Goal: Task Accomplishment & Management: Use online tool/utility

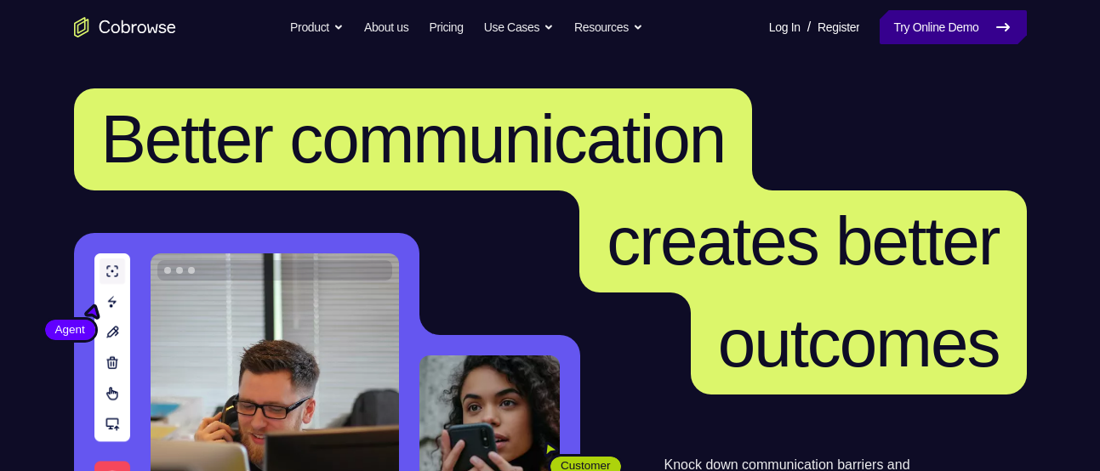
click at [909, 39] on link "Try Online Demo" at bounding box center [952, 27] width 146 height 34
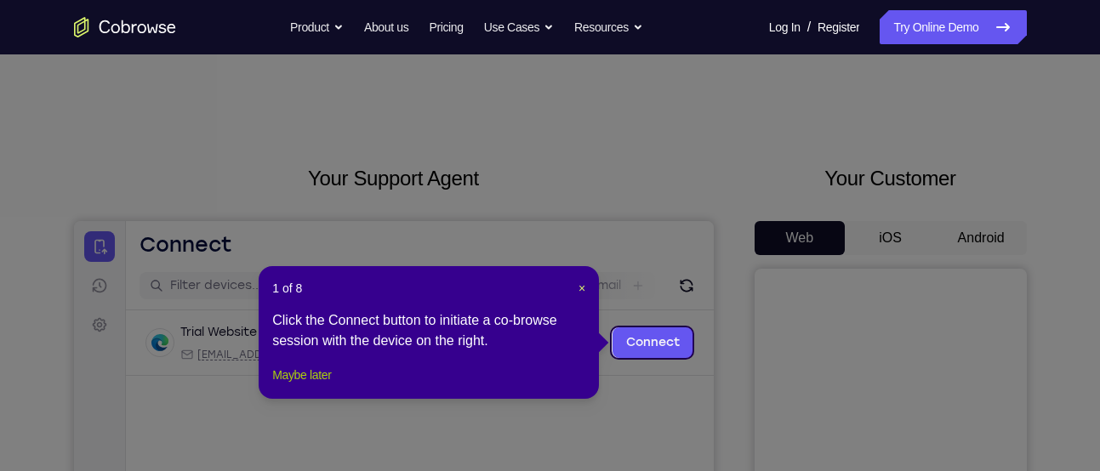
click at [314, 385] on button "Maybe later" at bounding box center [301, 375] width 59 height 20
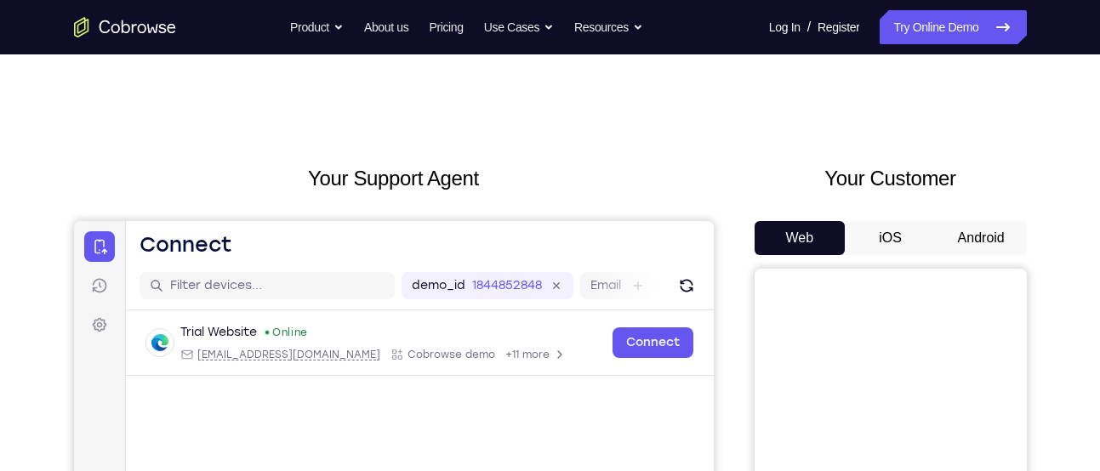
click at [988, 235] on button "Android" at bounding box center [981, 238] width 91 height 34
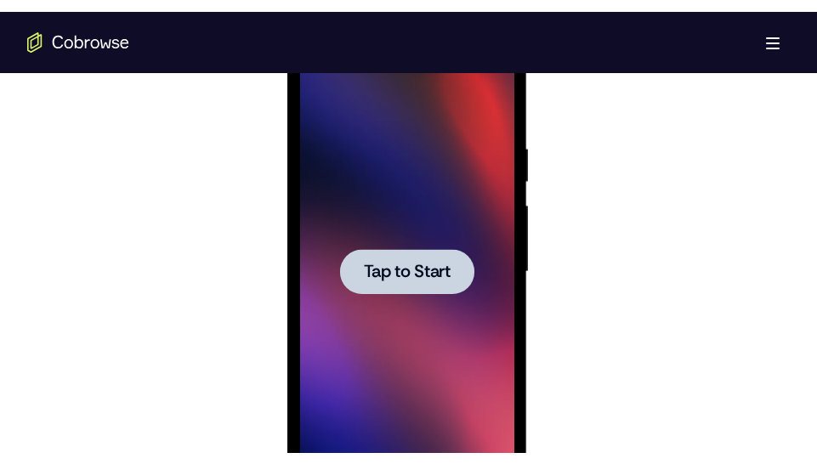
scroll to position [955, 0]
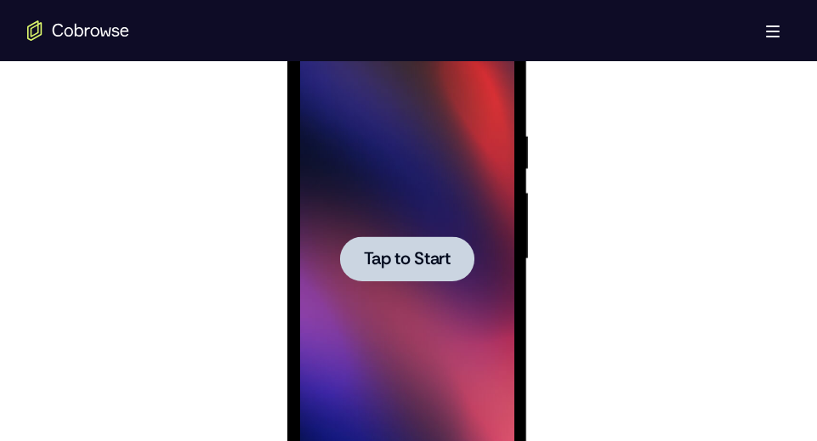
click at [441, 220] on div at bounding box center [407, 259] width 214 height 476
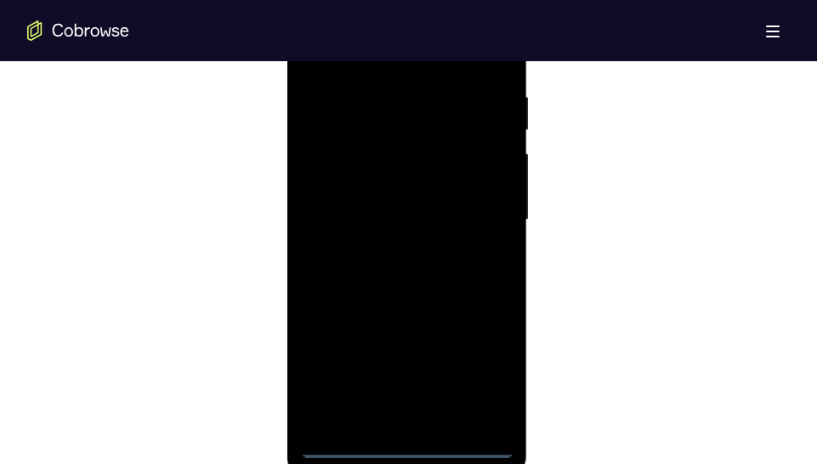
scroll to position [997, 0]
click at [407, 449] on div at bounding box center [407, 218] width 214 height 476
click at [486, 372] on div at bounding box center [407, 218] width 214 height 476
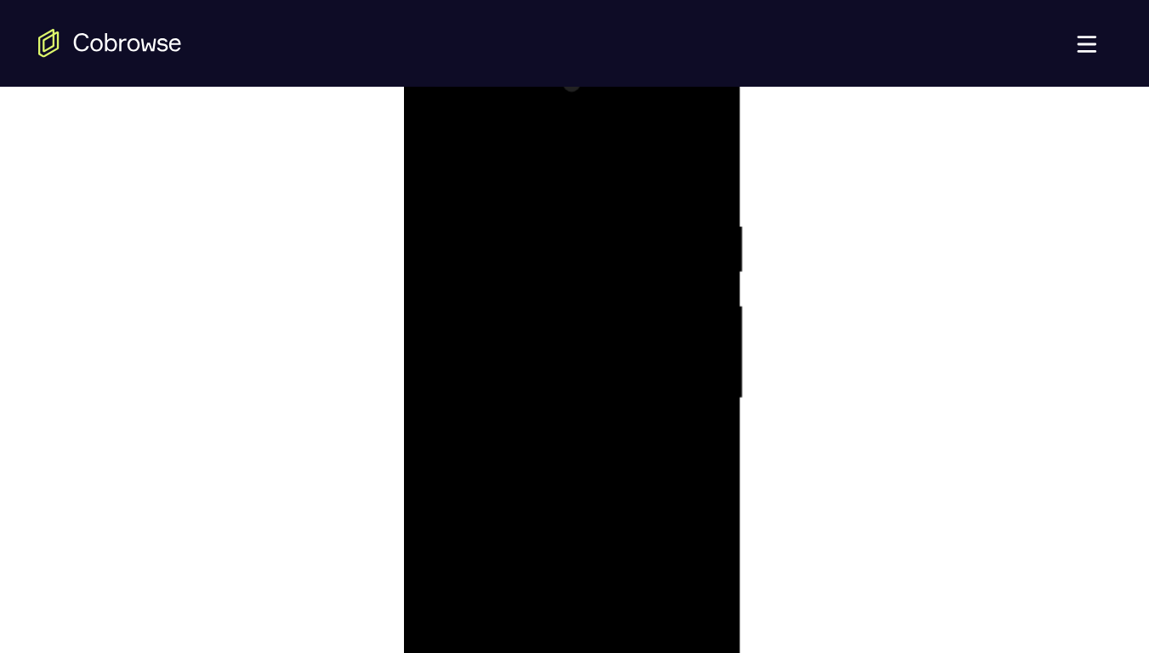
scroll to position [929, 0]
click at [310, 87] on div at bounding box center [407, 286] width 214 height 476
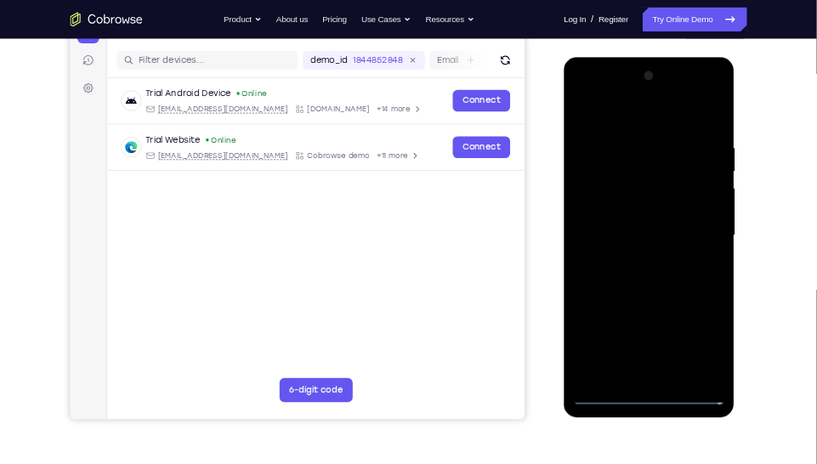
scroll to position [201, 0]
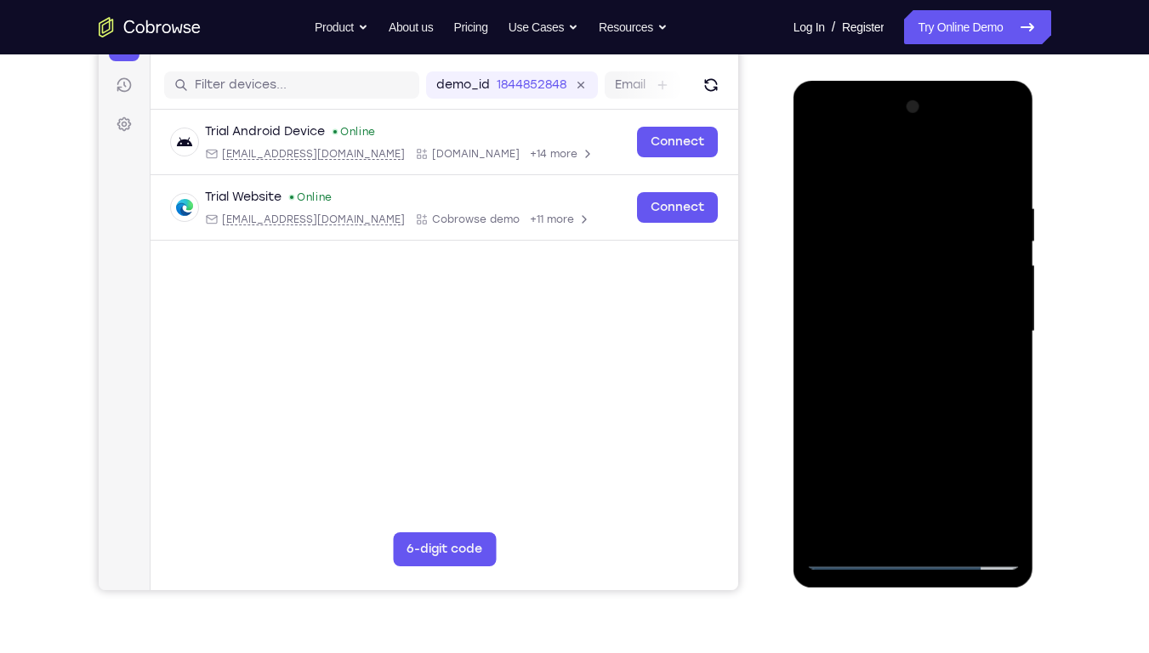
click at [917, 378] on div at bounding box center [913, 332] width 214 height 476
click at [890, 201] on div at bounding box center [913, 332] width 214 height 476
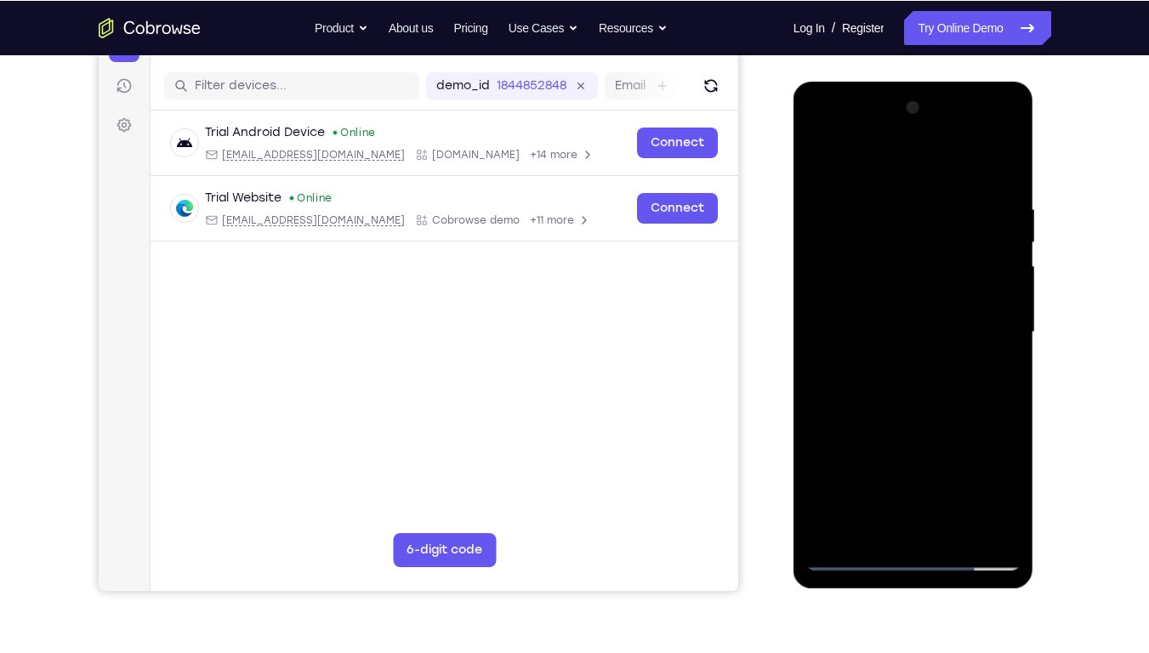
click at [976, 470] on div at bounding box center [913, 332] width 214 height 476
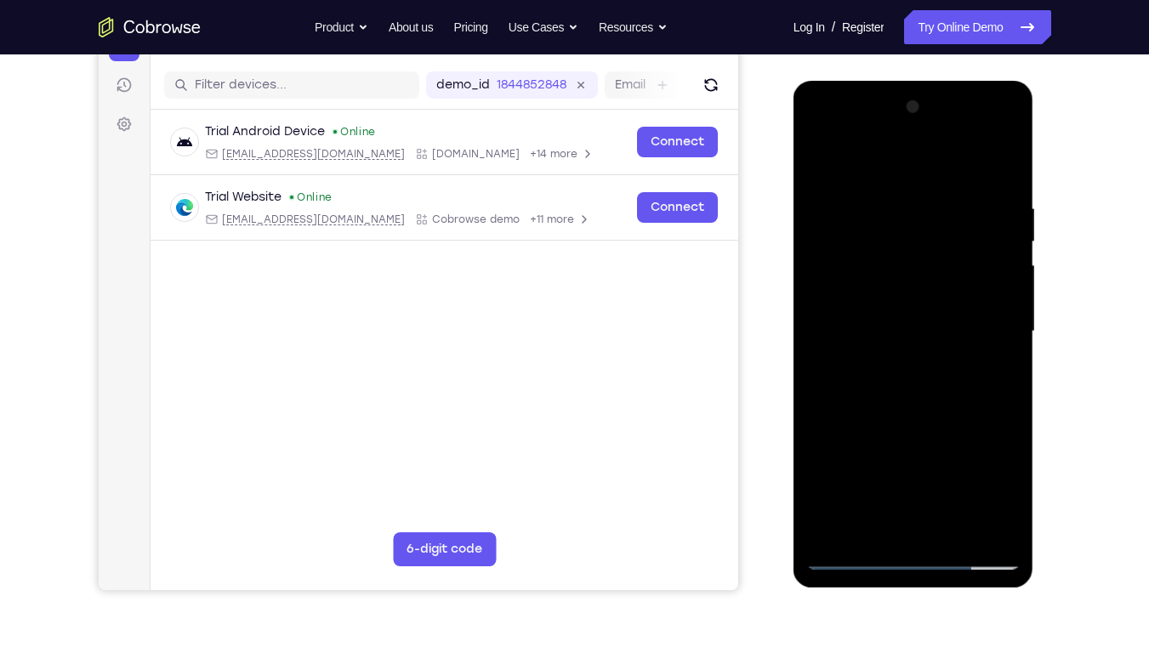
click at [991, 162] on div at bounding box center [913, 332] width 214 height 476
click at [987, 274] on div at bounding box center [913, 332] width 214 height 476
click at [980, 470] on div at bounding box center [913, 332] width 214 height 476
click at [990, 282] on div at bounding box center [913, 332] width 214 height 476
click at [1004, 470] on div at bounding box center [913, 332] width 214 height 476
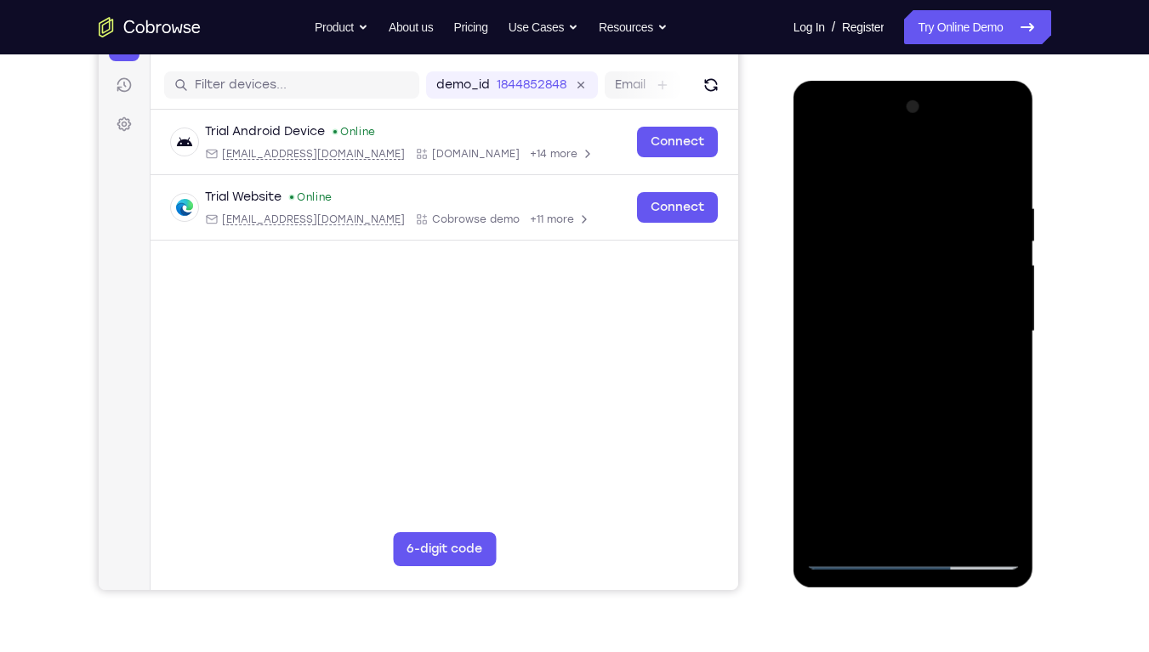
click at [978, 470] on div at bounding box center [913, 332] width 214 height 476
click at [980, 390] on div at bounding box center [913, 332] width 214 height 476
click at [978, 470] on div at bounding box center [913, 332] width 214 height 476
click at [998, 386] on div at bounding box center [913, 332] width 214 height 476
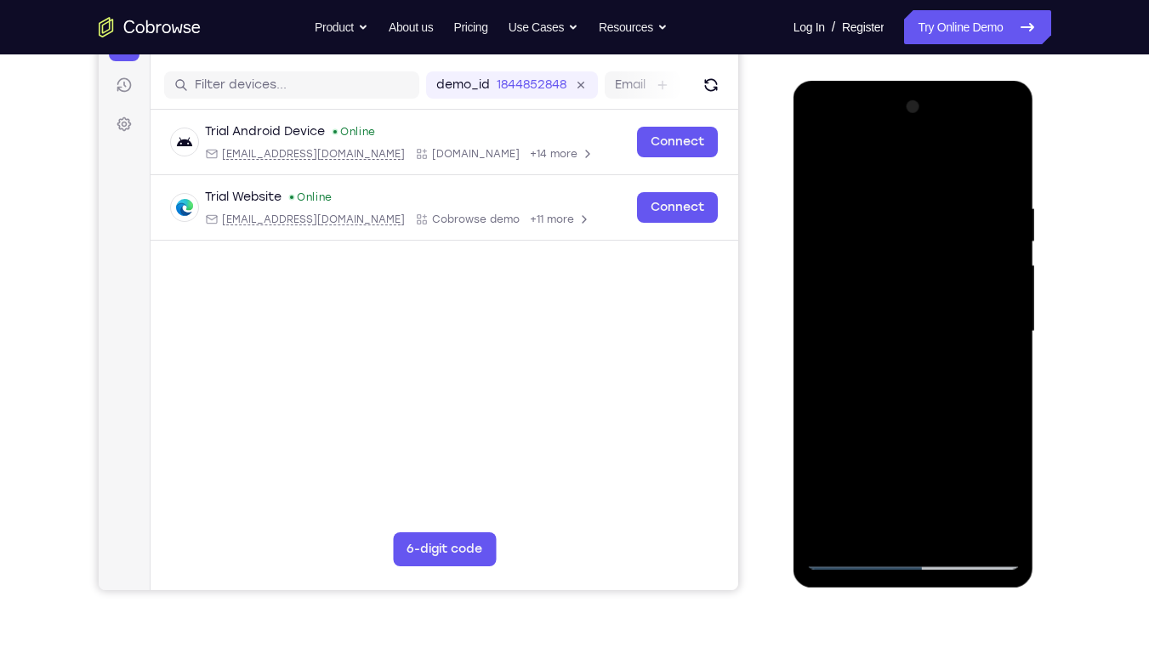
click at [998, 386] on div at bounding box center [913, 332] width 214 height 476
click at [977, 470] on div at bounding box center [913, 332] width 214 height 476
click at [998, 371] on div at bounding box center [913, 332] width 214 height 476
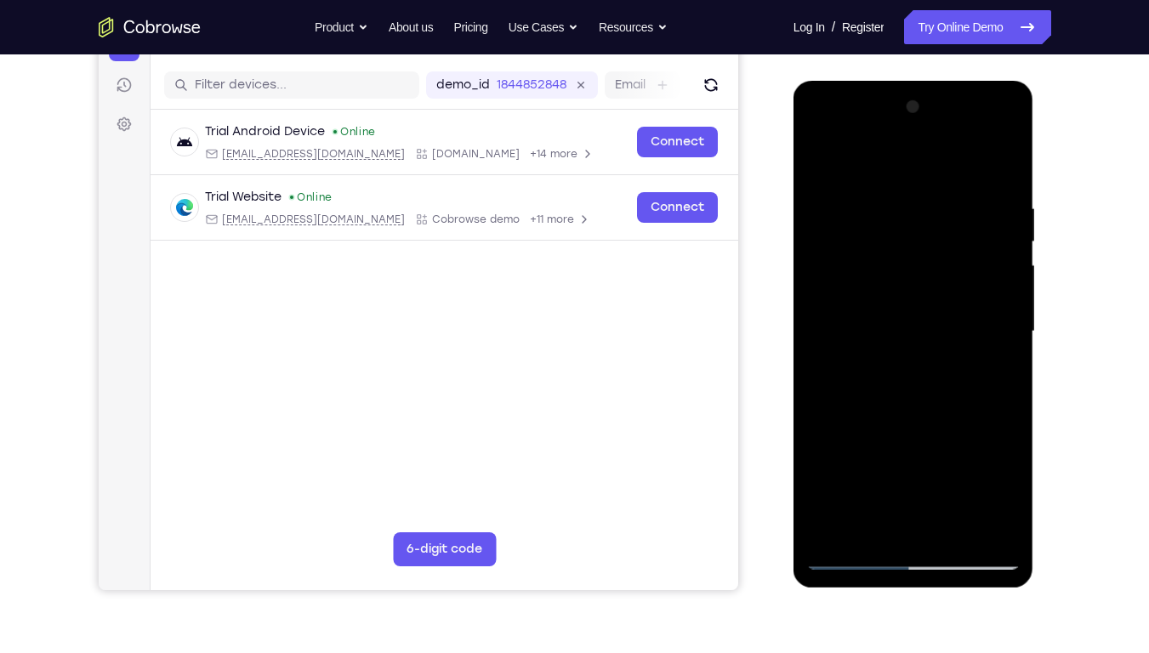
click at [975, 470] on div at bounding box center [913, 332] width 214 height 476
click at [1008, 356] on div at bounding box center [913, 332] width 214 height 476
click at [974, 470] on div at bounding box center [913, 332] width 214 height 476
click at [821, 399] on div at bounding box center [913, 332] width 214 height 476
click at [981, 470] on div at bounding box center [913, 332] width 214 height 476
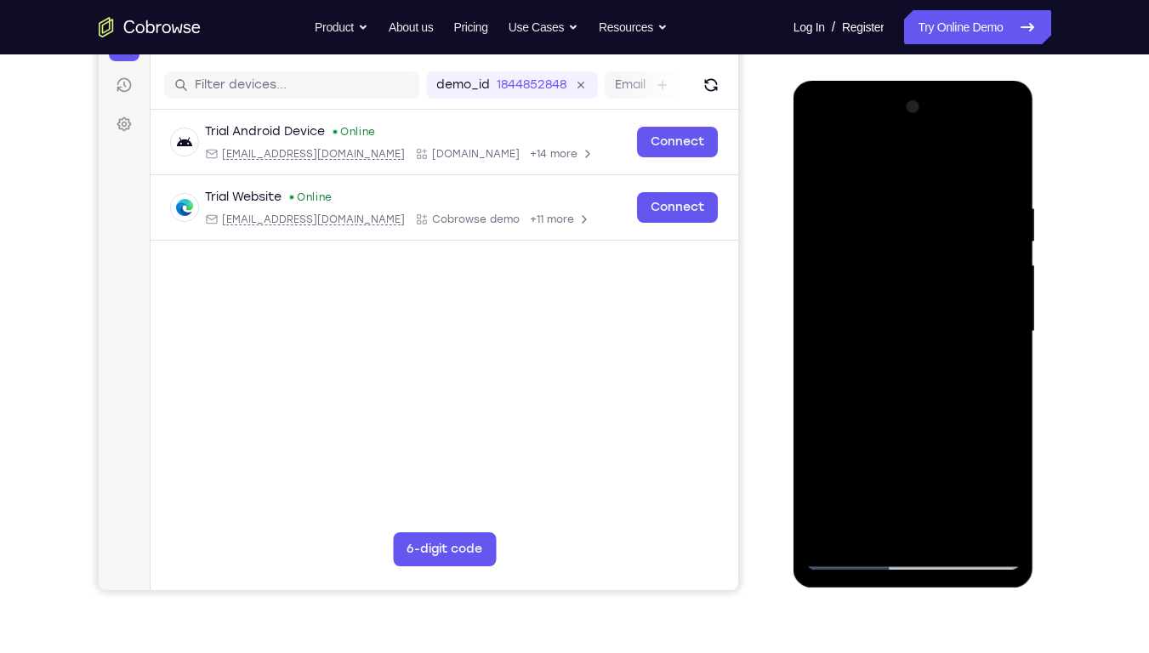
click at [995, 371] on div at bounding box center [913, 332] width 214 height 476
click at [996, 312] on div at bounding box center [913, 332] width 214 height 476
click at [975, 470] on div at bounding box center [913, 332] width 214 height 476
click at [983, 370] on div at bounding box center [913, 332] width 214 height 476
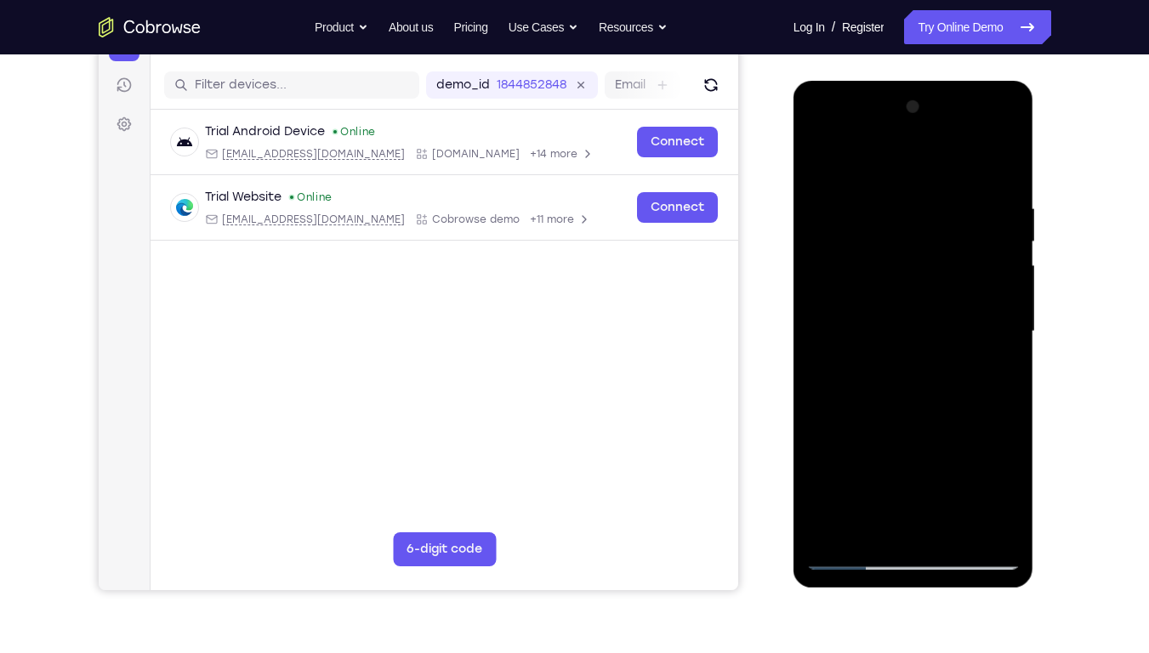
click at [976, 470] on div at bounding box center [913, 332] width 214 height 476
click at [976, 325] on div at bounding box center [913, 332] width 214 height 476
click at [974, 299] on div at bounding box center [913, 332] width 214 height 476
click at [816, 280] on div at bounding box center [913, 332] width 214 height 476
click at [981, 470] on div at bounding box center [913, 332] width 214 height 476
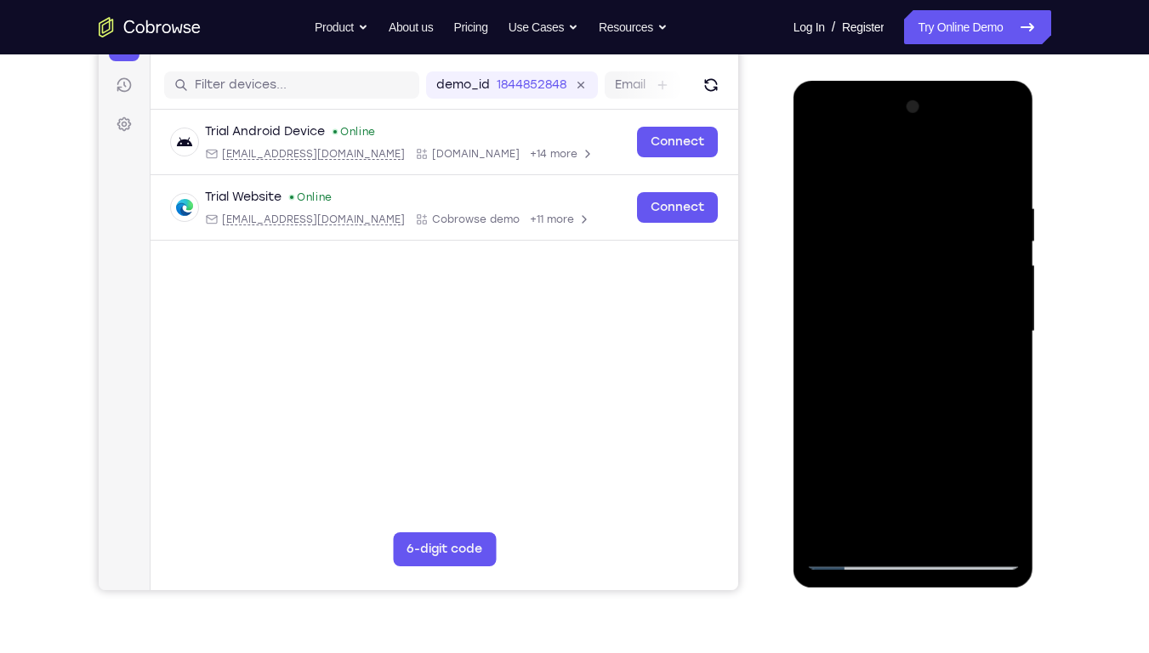
click at [999, 326] on div at bounding box center [913, 332] width 214 height 476
click at [976, 470] on div at bounding box center [913, 332] width 214 height 476
click at [1002, 333] on div at bounding box center [913, 332] width 214 height 476
click at [998, 253] on div at bounding box center [913, 332] width 214 height 476
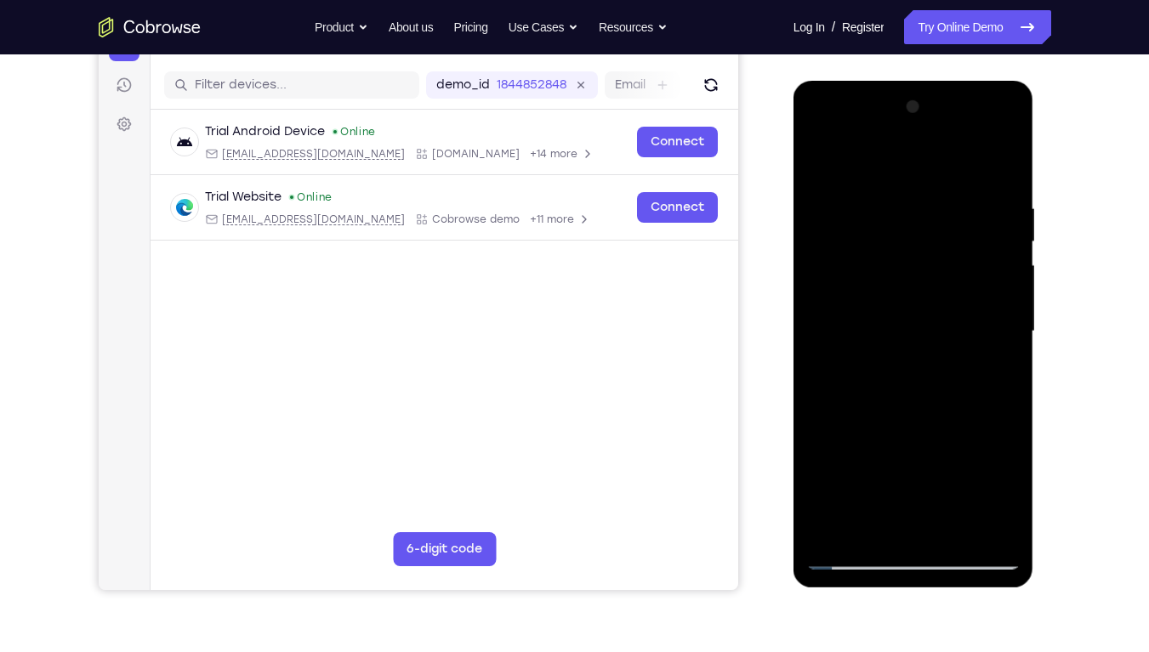
click at [1012, 262] on div at bounding box center [913, 332] width 214 height 476
click at [999, 290] on div at bounding box center [913, 332] width 214 height 476
click at [1001, 259] on div at bounding box center [913, 332] width 214 height 476
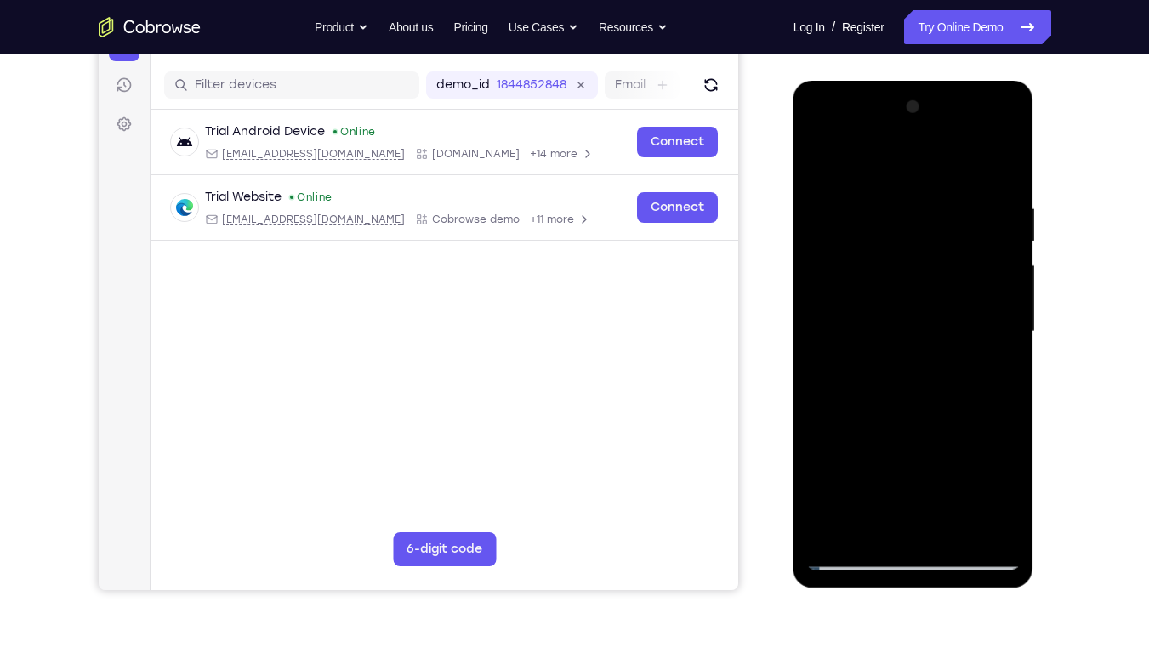
click at [988, 371] on div at bounding box center [913, 332] width 214 height 476
click at [998, 247] on div at bounding box center [913, 332] width 214 height 476
click at [980, 470] on div at bounding box center [913, 332] width 214 height 476
click at [1001, 304] on div at bounding box center [913, 332] width 214 height 476
click at [984, 275] on div at bounding box center [913, 332] width 214 height 476
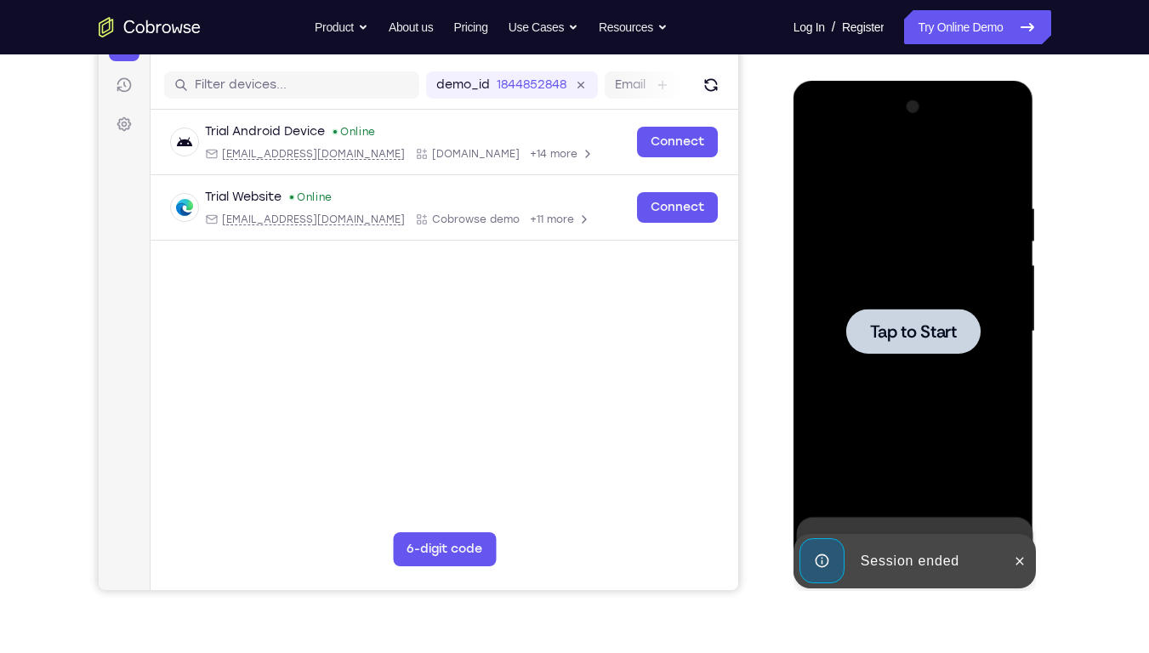
click at [889, 340] on span "Tap to Start" at bounding box center [913, 331] width 87 height 17
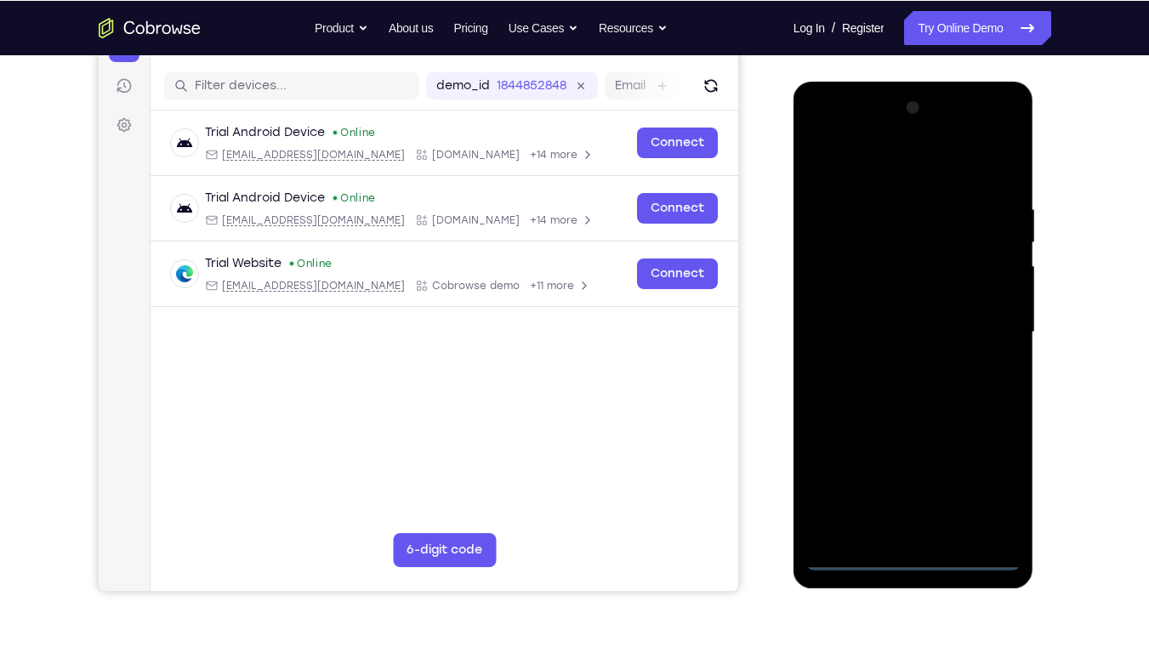
click at [923, 470] on div at bounding box center [913, 332] width 214 height 476
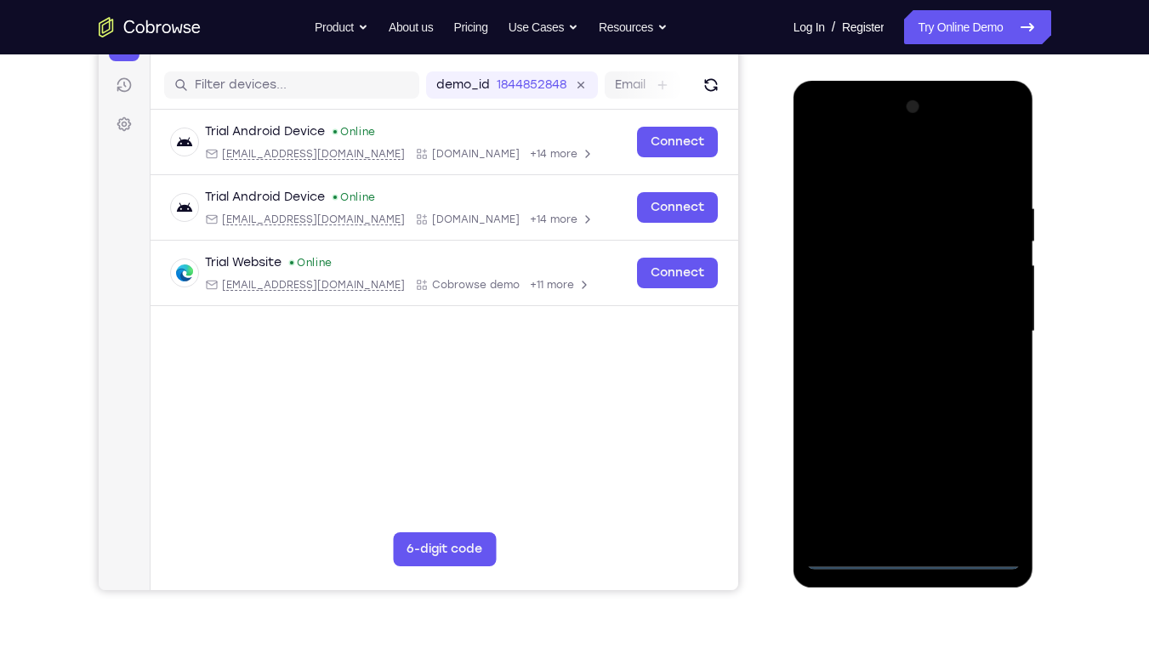
click at [923, 470] on div at bounding box center [913, 332] width 214 height 476
click at [998, 470] on div at bounding box center [913, 332] width 214 height 476
click at [819, 134] on div at bounding box center [913, 332] width 214 height 476
click at [837, 281] on div at bounding box center [913, 332] width 214 height 476
click at [867, 333] on div at bounding box center [912, 331] width 214 height 476
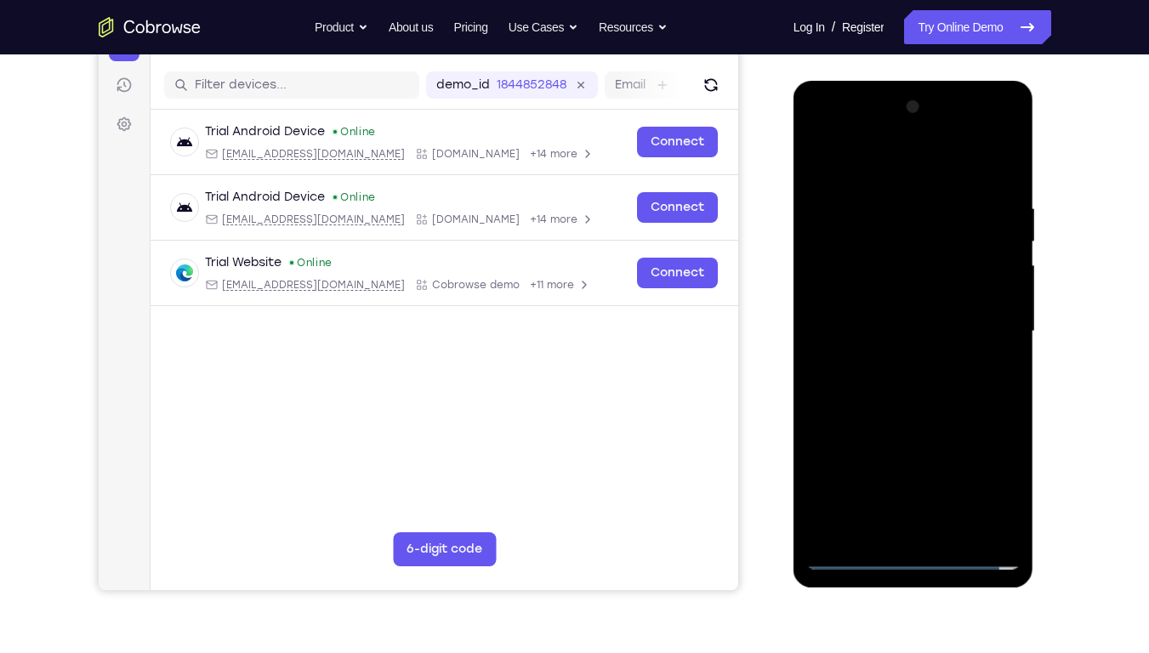
click at [894, 351] on div at bounding box center [913, 332] width 214 height 476
click at [909, 416] on div at bounding box center [913, 332] width 214 height 476
click at [925, 294] on div at bounding box center [913, 332] width 214 height 476
click at [939, 292] on div at bounding box center [913, 332] width 214 height 476
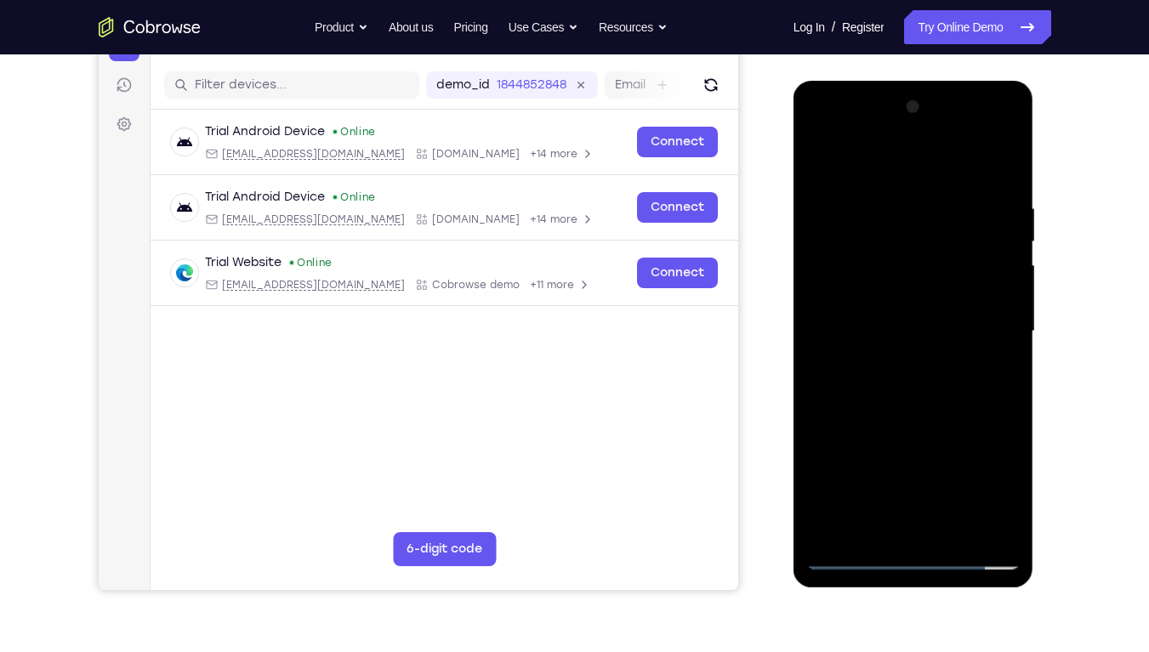
click at [856, 391] on div at bounding box center [913, 332] width 214 height 476
click at [990, 161] on div at bounding box center [913, 332] width 214 height 476
click at [903, 450] on div at bounding box center [913, 332] width 214 height 476
click at [889, 397] on div at bounding box center [913, 332] width 214 height 476
click at [891, 356] on div at bounding box center [913, 332] width 214 height 476
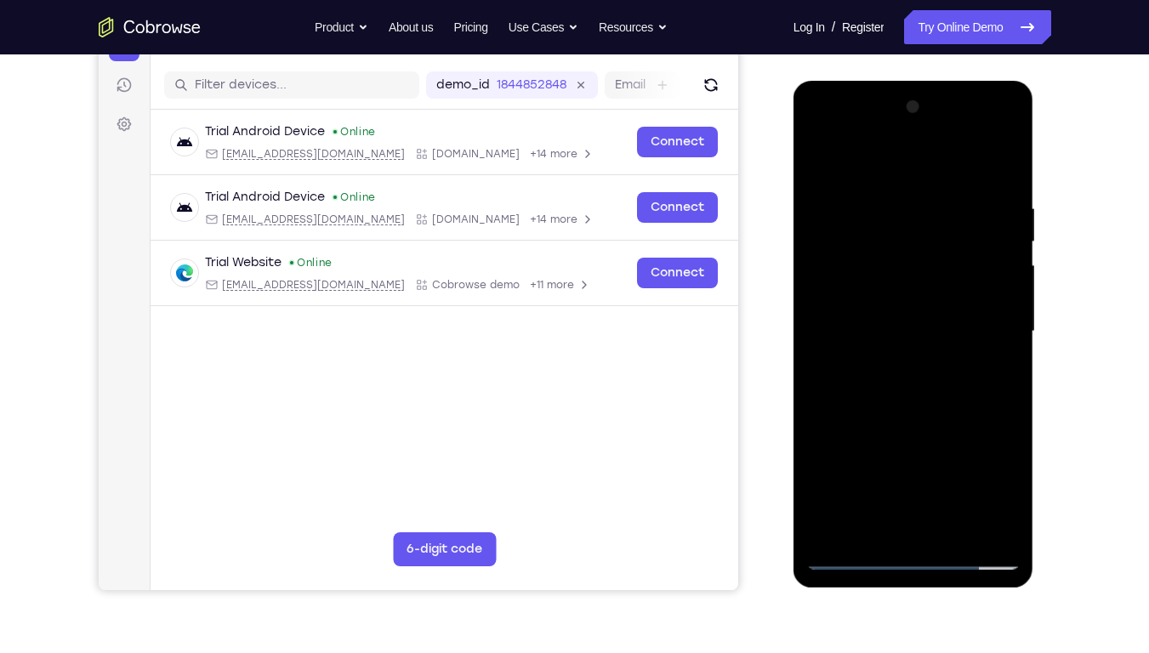
click at [914, 464] on div at bounding box center [913, 332] width 214 height 476
click at [896, 300] on div at bounding box center [913, 332] width 214 height 476
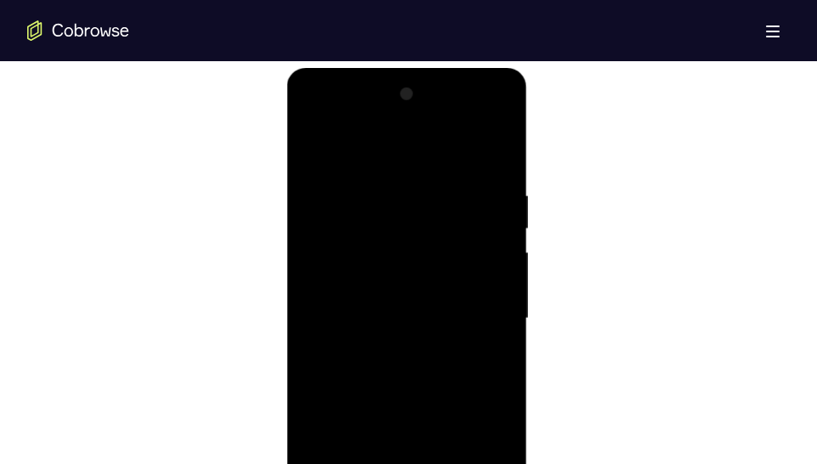
scroll to position [894, 0]
click at [312, 161] on div at bounding box center [407, 320] width 214 height 476
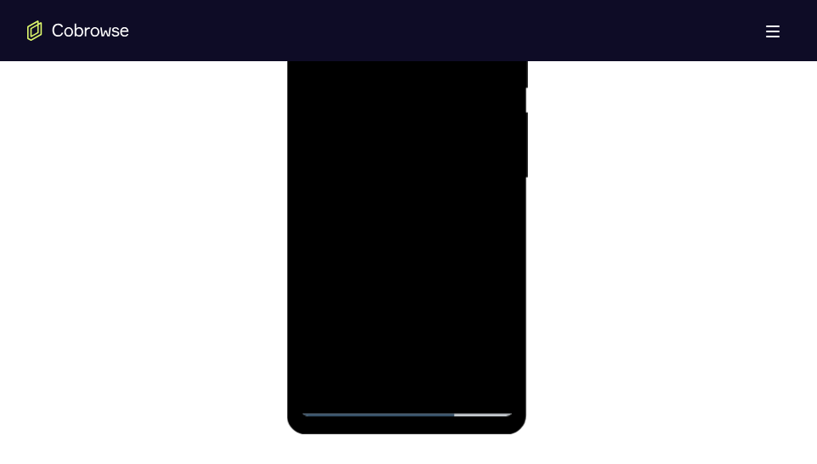
scroll to position [1037, 0]
click at [385, 259] on div at bounding box center [407, 178] width 214 height 476
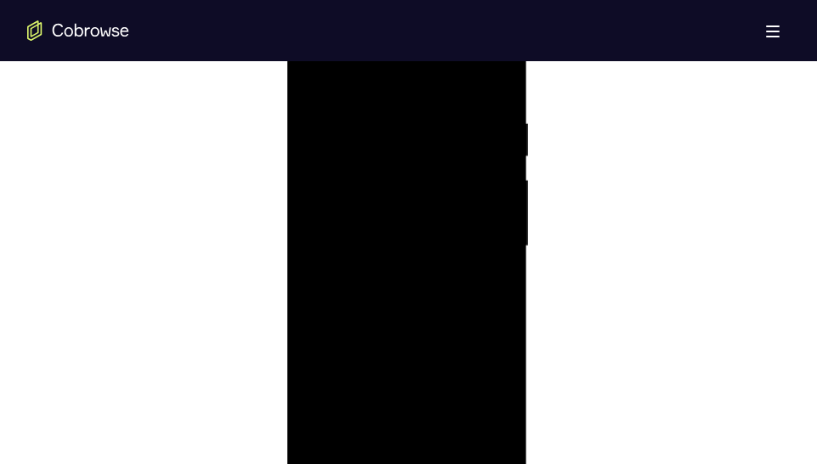
scroll to position [969, 0]
click at [440, 209] on div at bounding box center [407, 246] width 214 height 476
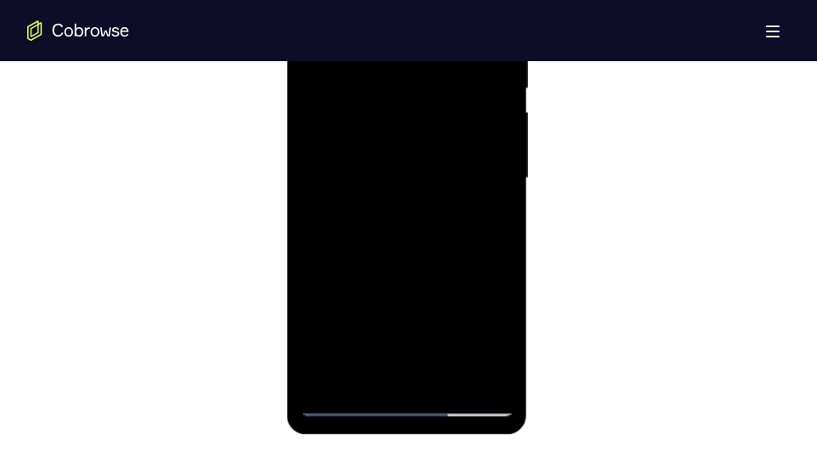
scroll to position [1032, 0]
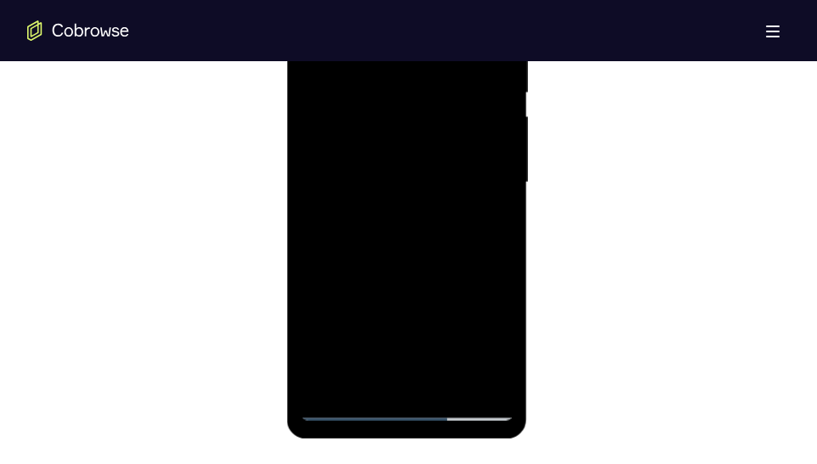
click at [400, 318] on div at bounding box center [407, 183] width 214 height 476
click at [400, 228] on div at bounding box center [407, 183] width 214 height 476
click at [394, 208] on div at bounding box center [407, 183] width 214 height 476
click at [394, 212] on div at bounding box center [407, 183] width 214 height 476
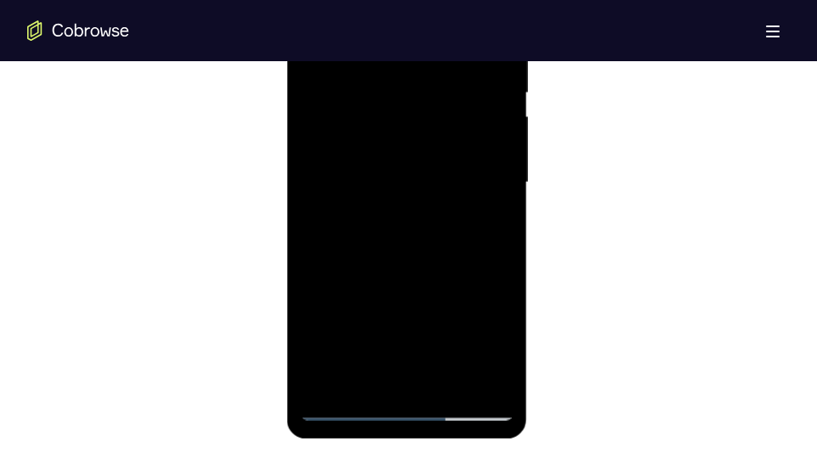
drag, startPoint x: 394, startPoint y: 222, endPoint x: 395, endPoint y: 236, distance: 14.5
click at [395, 236] on div at bounding box center [407, 183] width 214 height 476
drag, startPoint x: 395, startPoint y: 249, endPoint x: 395, endPoint y: 269, distance: 19.6
click at [395, 269] on div at bounding box center [407, 183] width 214 height 476
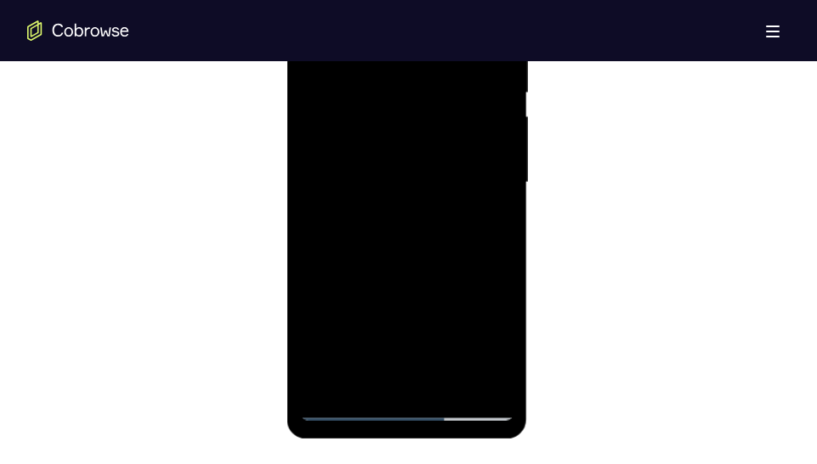
drag, startPoint x: 395, startPoint y: 269, endPoint x: 395, endPoint y: 296, distance: 27.2
click at [395, 296] on div at bounding box center [407, 183] width 214 height 476
drag, startPoint x: 395, startPoint y: 296, endPoint x: 395, endPoint y: 316, distance: 19.6
click at [395, 316] on div at bounding box center [407, 183] width 214 height 476
drag, startPoint x: 395, startPoint y: 316, endPoint x: 395, endPoint y: 339, distance: 23.8
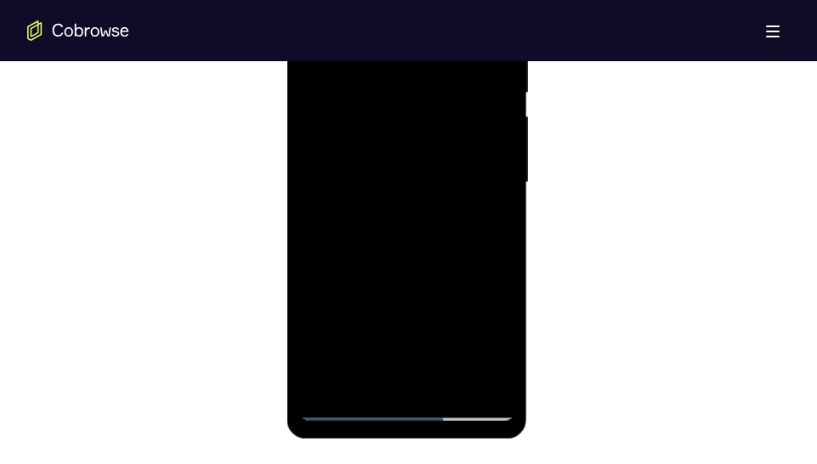
click at [395, 339] on div at bounding box center [407, 183] width 214 height 476
drag, startPoint x: 389, startPoint y: 352, endPoint x: 350, endPoint y: 341, distance: 40.7
click at [350, 341] on div at bounding box center [407, 183] width 214 height 476
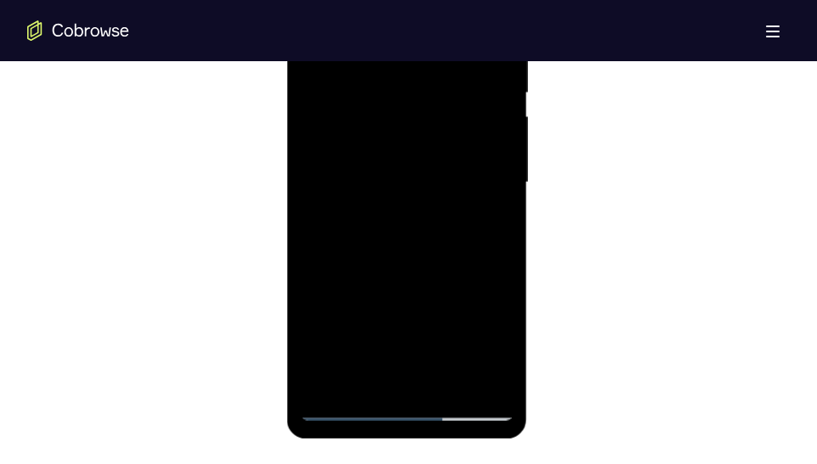
click at [350, 341] on div at bounding box center [407, 183] width 214 height 476
drag, startPoint x: 345, startPoint y: 307, endPoint x: 343, endPoint y: 289, distance: 18.0
click at [343, 289] on div at bounding box center [407, 183] width 214 height 476
drag, startPoint x: 343, startPoint y: 289, endPoint x: 331, endPoint y: 217, distance: 73.3
click at [331, 217] on div at bounding box center [407, 183] width 214 height 476
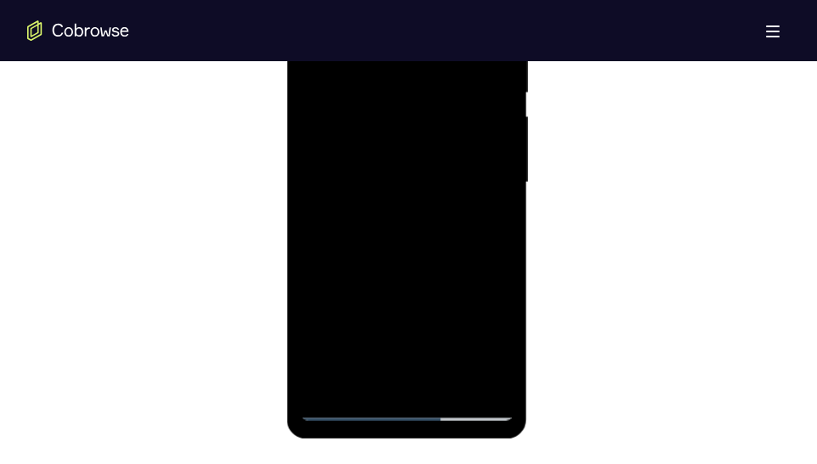
click at [331, 217] on div at bounding box center [407, 183] width 214 height 476
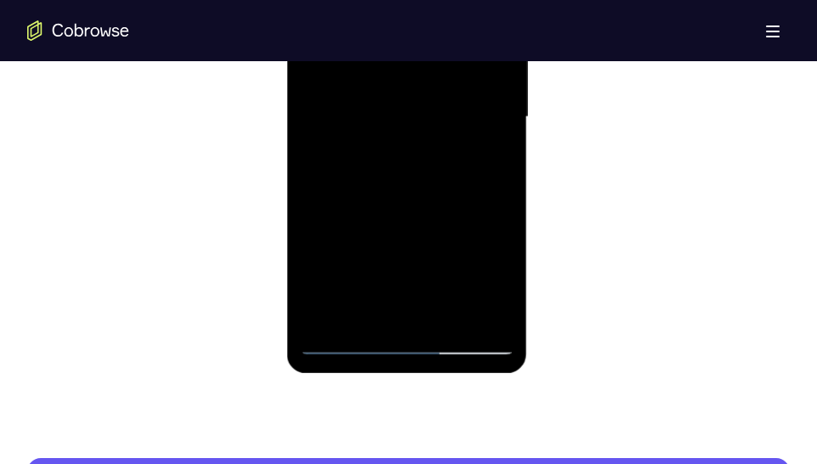
drag, startPoint x: 373, startPoint y: 300, endPoint x: 374, endPoint y: 168, distance: 131.8
click at [374, 168] on div at bounding box center [407, 117] width 214 height 476
click at [405, 305] on div at bounding box center [407, 117] width 214 height 476
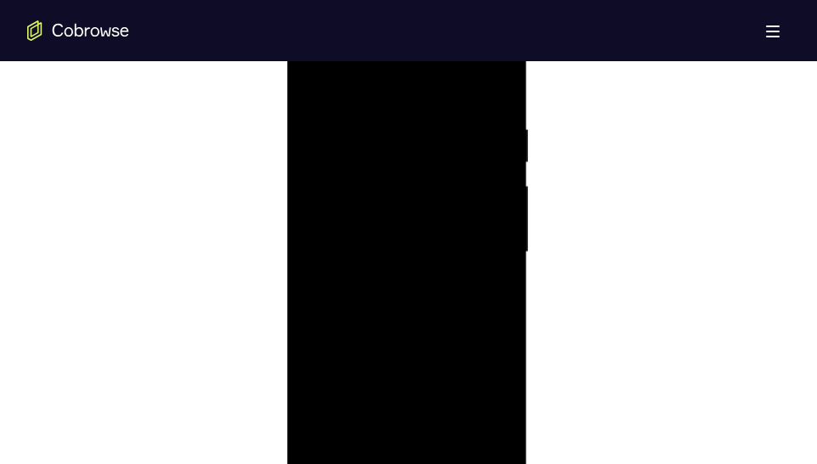
scroll to position [960, 0]
click at [377, 215] on div at bounding box center [407, 254] width 214 height 476
click at [401, 293] on div at bounding box center [407, 254] width 214 height 476
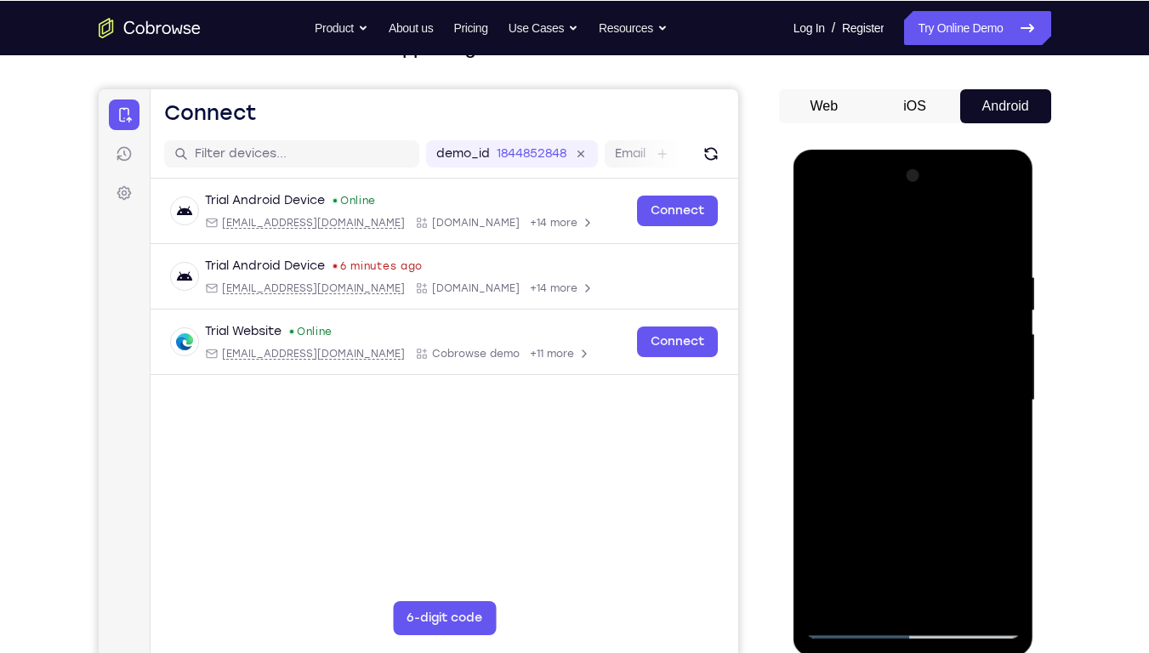
scroll to position [130, 0]
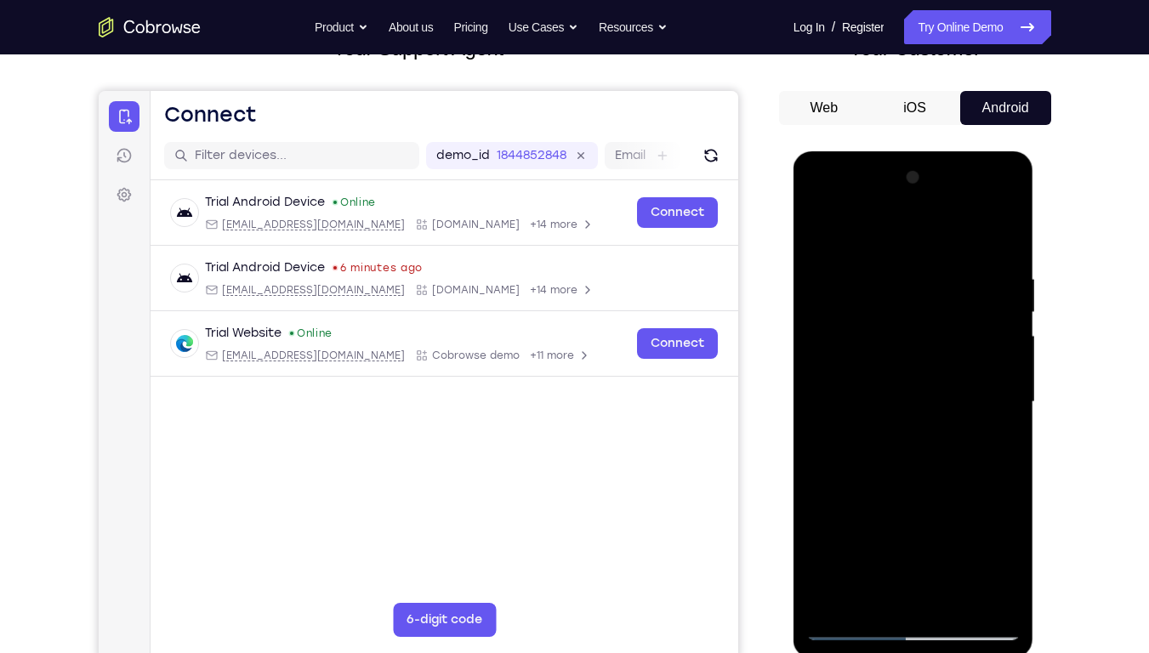
drag, startPoint x: 898, startPoint y: 521, endPoint x: 869, endPoint y: 364, distance: 160.0
click at [869, 364] on div at bounding box center [913, 402] width 214 height 476
drag, startPoint x: 892, startPoint y: 313, endPoint x: 863, endPoint y: 595, distance: 283.0
click at [863, 470] on div at bounding box center [913, 402] width 214 height 476
drag, startPoint x: 1002, startPoint y: 366, endPoint x: 902, endPoint y: 390, distance: 103.1
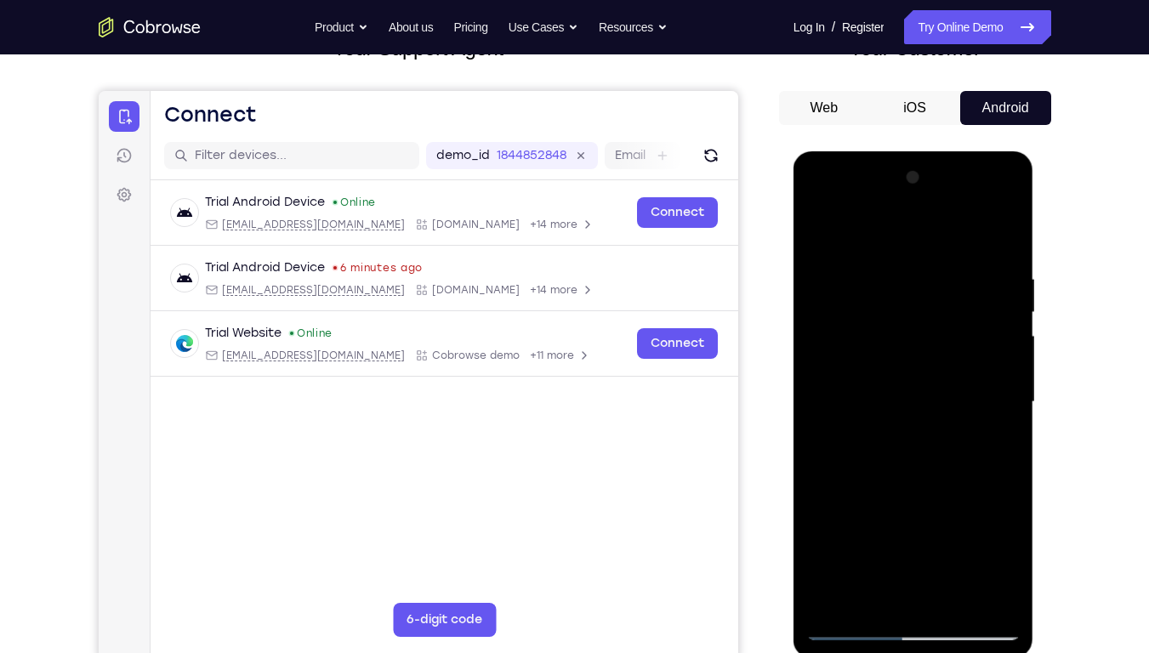
click at [902, 390] on div at bounding box center [913, 402] width 214 height 476
drag, startPoint x: 979, startPoint y: 368, endPoint x: 788, endPoint y: 409, distance: 195.7
click at [794, 409] on html "Online web based iOS Simulators and Android Emulators. Run iPhone, iPad, Mobile…" at bounding box center [915, 406] width 242 height 510
drag, startPoint x: 1010, startPoint y: 361, endPoint x: 834, endPoint y: 390, distance: 177.6
click at [834, 390] on div at bounding box center [913, 402] width 214 height 476
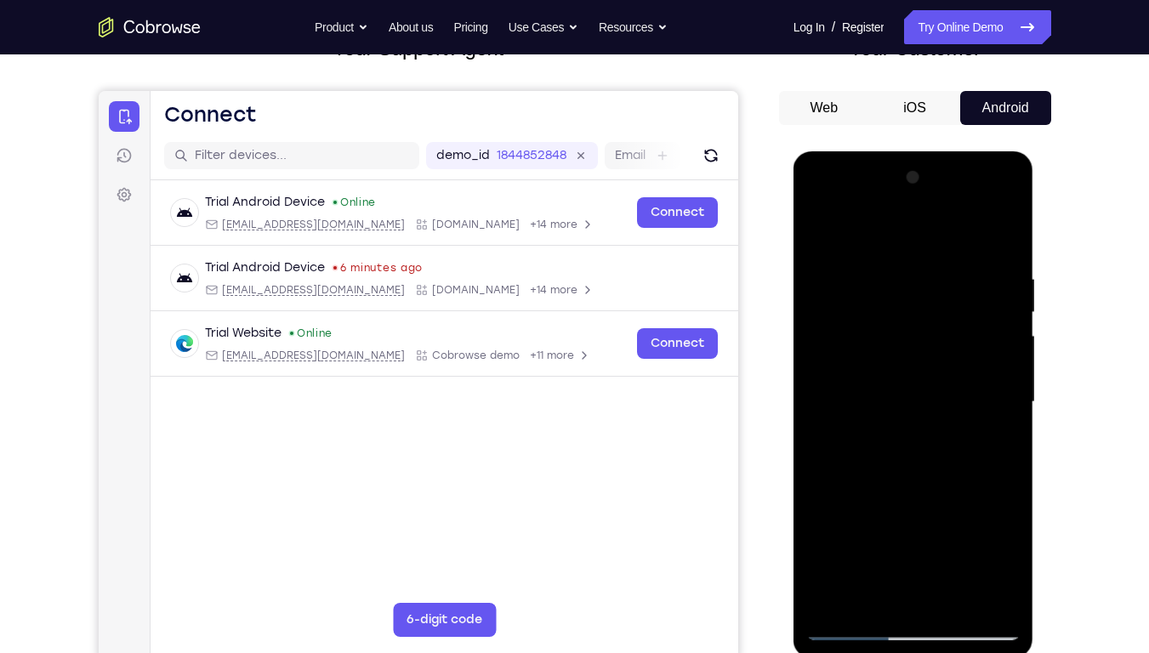
drag, startPoint x: 985, startPoint y: 365, endPoint x: 819, endPoint y: 397, distance: 169.0
click at [819, 397] on div at bounding box center [913, 402] width 214 height 476
click at [1006, 202] on div at bounding box center [913, 402] width 214 height 476
click at [959, 470] on div at bounding box center [913, 402] width 214 height 476
click at [984, 431] on div at bounding box center [912, 401] width 214 height 476
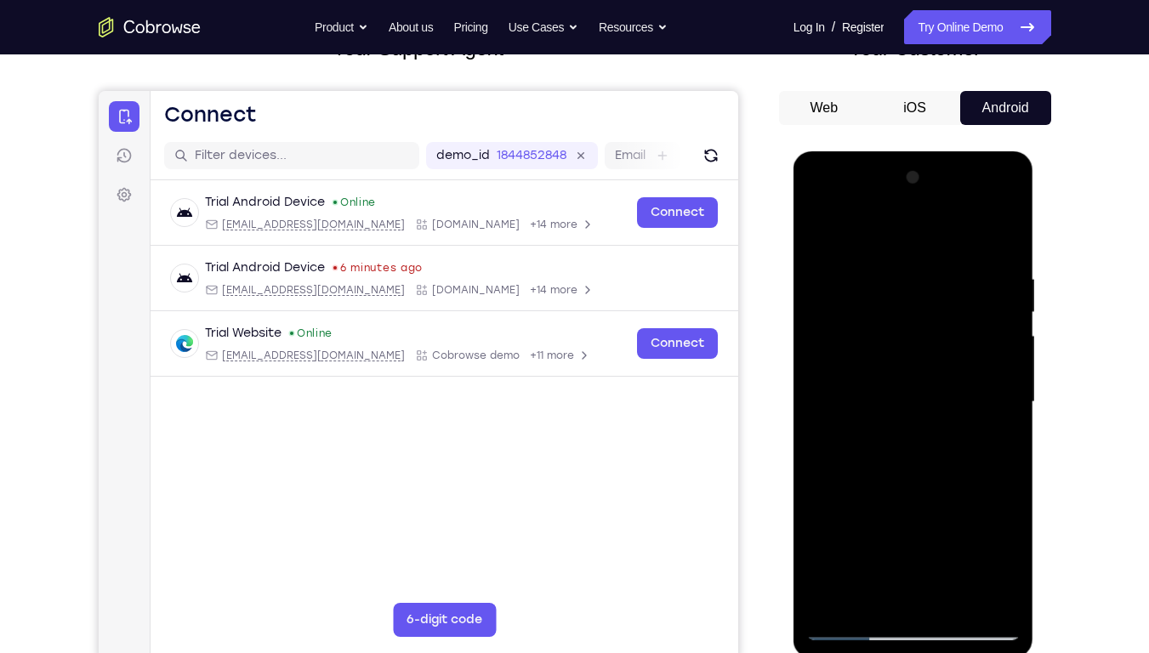
click at [853, 470] on div at bounding box center [913, 402] width 214 height 476
drag, startPoint x: 886, startPoint y: 549, endPoint x: 849, endPoint y: 358, distance: 194.2
click at [849, 358] on div at bounding box center [913, 402] width 214 height 476
drag, startPoint x: 972, startPoint y: 452, endPoint x: 885, endPoint y: 386, distance: 109.4
click at [885, 386] on div at bounding box center [913, 402] width 214 height 476
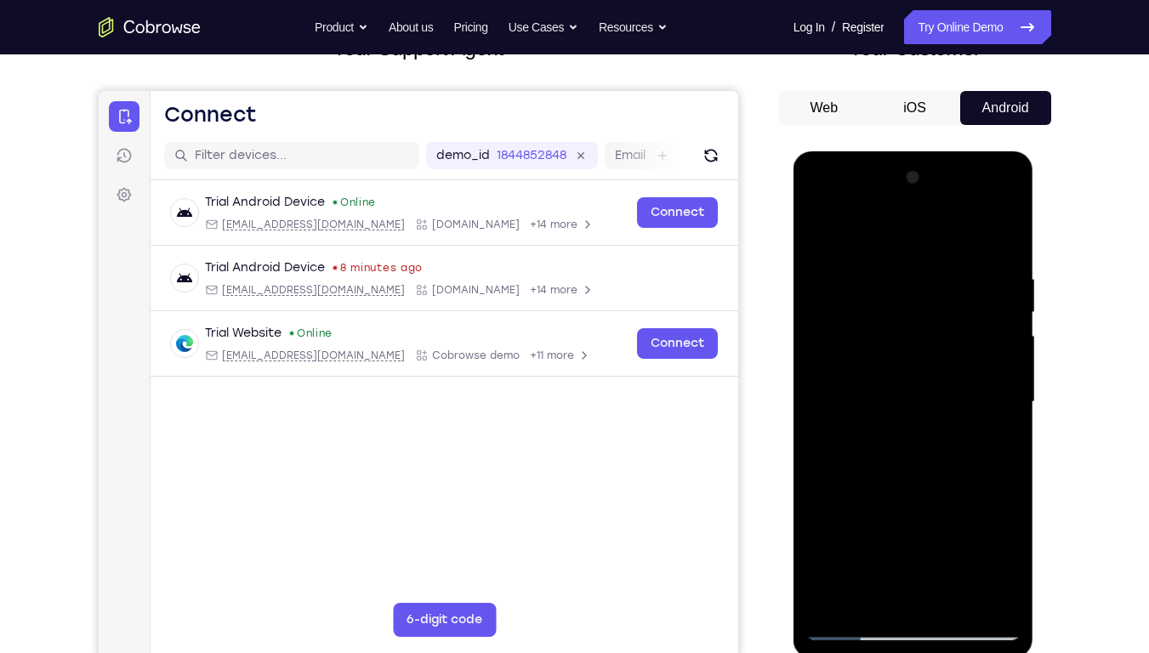
drag, startPoint x: 940, startPoint y: 452, endPoint x: 908, endPoint y: 297, distance: 158.8
click at [908, 297] on div at bounding box center [913, 402] width 214 height 476
drag, startPoint x: 950, startPoint y: 509, endPoint x: 909, endPoint y: 370, distance: 144.5
click at [909, 370] on div at bounding box center [913, 402] width 214 height 476
click at [859, 330] on div at bounding box center [913, 402] width 214 height 476
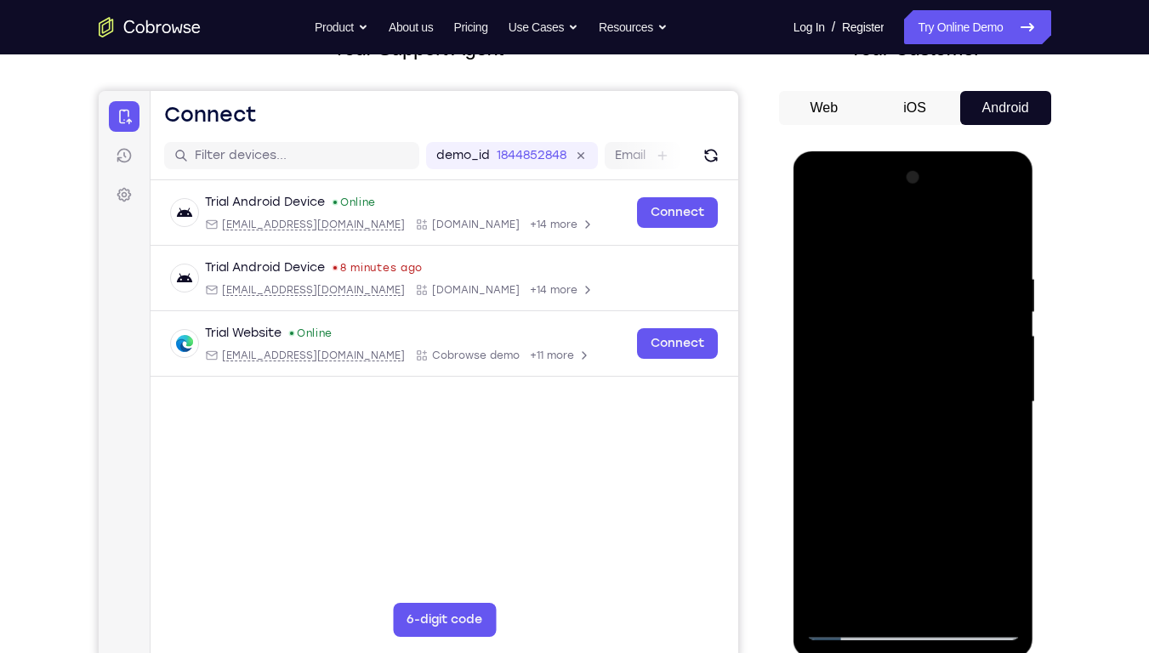
drag, startPoint x: 965, startPoint y: 508, endPoint x: 929, endPoint y: 318, distance: 193.2
click at [929, 318] on div at bounding box center [913, 402] width 214 height 476
drag, startPoint x: 967, startPoint y: 512, endPoint x: 933, endPoint y: 306, distance: 208.6
click at [933, 306] on div at bounding box center [913, 402] width 214 height 476
drag, startPoint x: 955, startPoint y: 474, endPoint x: 909, endPoint y: 266, distance: 212.5
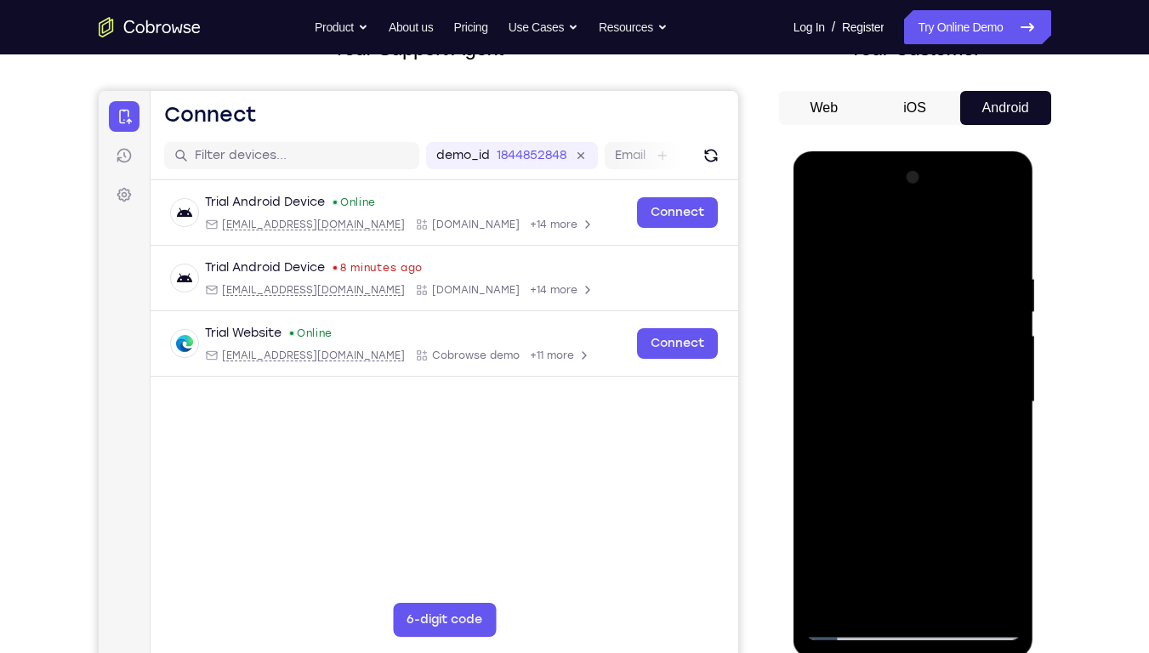
click at [909, 266] on div at bounding box center [913, 402] width 214 height 476
drag, startPoint x: 984, startPoint y: 521, endPoint x: 897, endPoint y: 264, distance: 271.9
click at [897, 264] on div at bounding box center [913, 402] width 214 height 476
drag, startPoint x: 933, startPoint y: 530, endPoint x: 890, endPoint y: 251, distance: 282.3
click at [890, 251] on div at bounding box center [913, 402] width 214 height 476
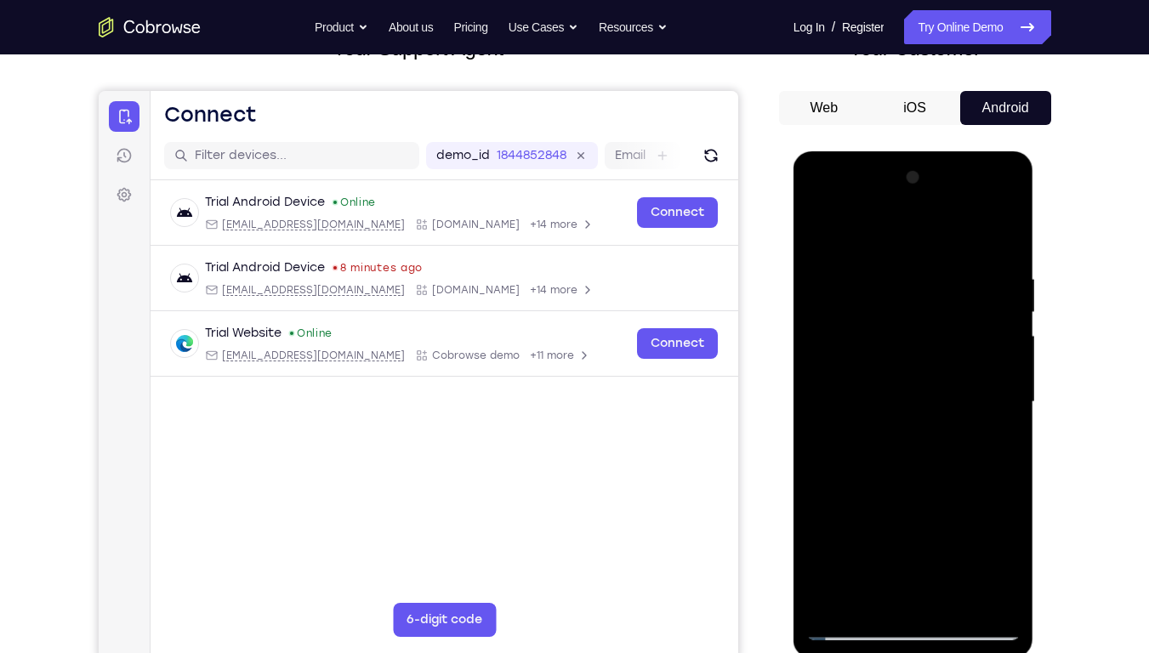
drag, startPoint x: 901, startPoint y: 534, endPoint x: 876, endPoint y: 401, distance: 135.8
click at [876, 401] on div at bounding box center [913, 402] width 214 height 476
drag, startPoint x: 963, startPoint y: 482, endPoint x: 941, endPoint y: 299, distance: 185.0
click at [941, 299] on div at bounding box center [913, 402] width 214 height 476
click at [897, 366] on div at bounding box center [913, 402] width 214 height 476
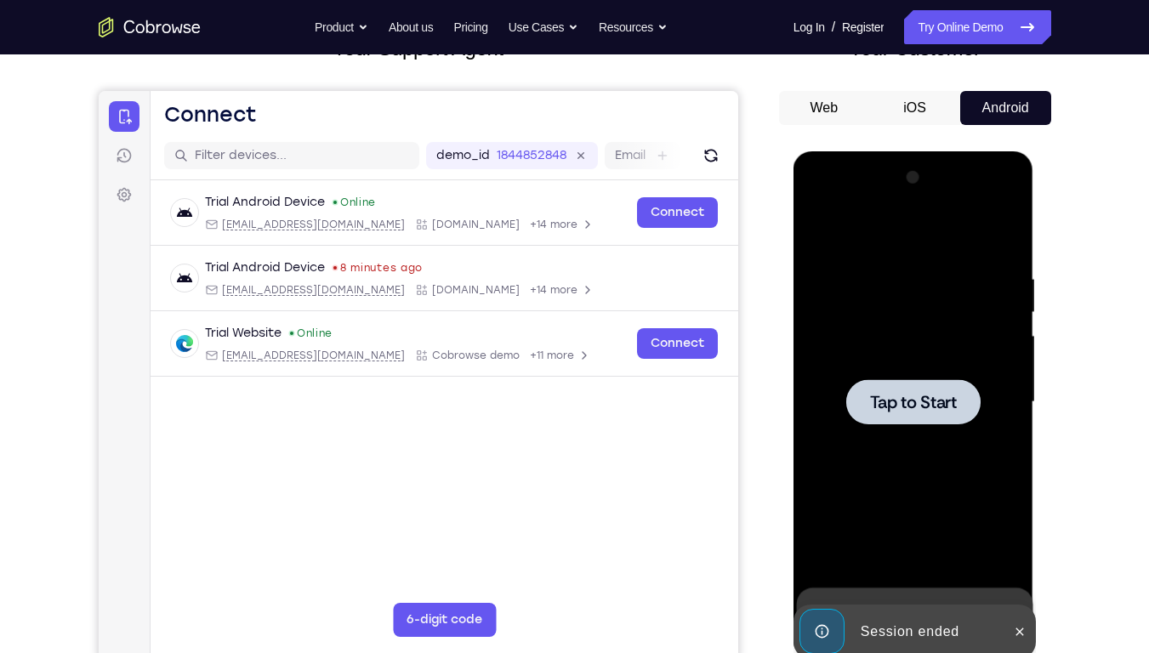
click at [875, 470] on div at bounding box center [913, 402] width 214 height 476
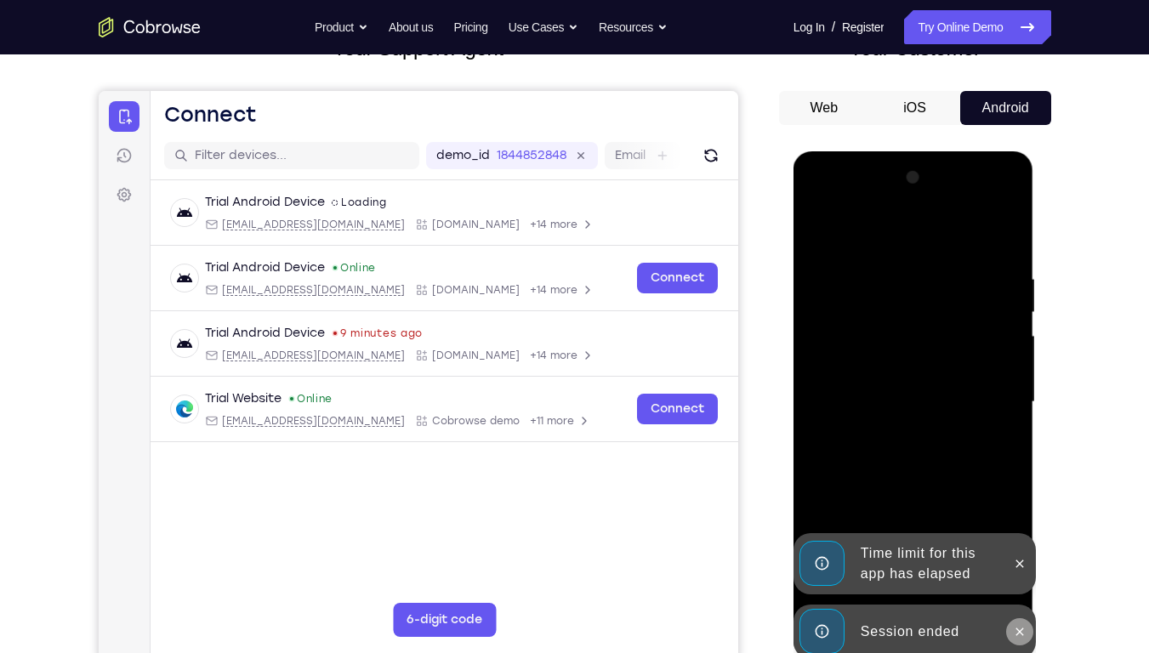
click at [1024, 470] on icon at bounding box center [1020, 632] width 14 height 14
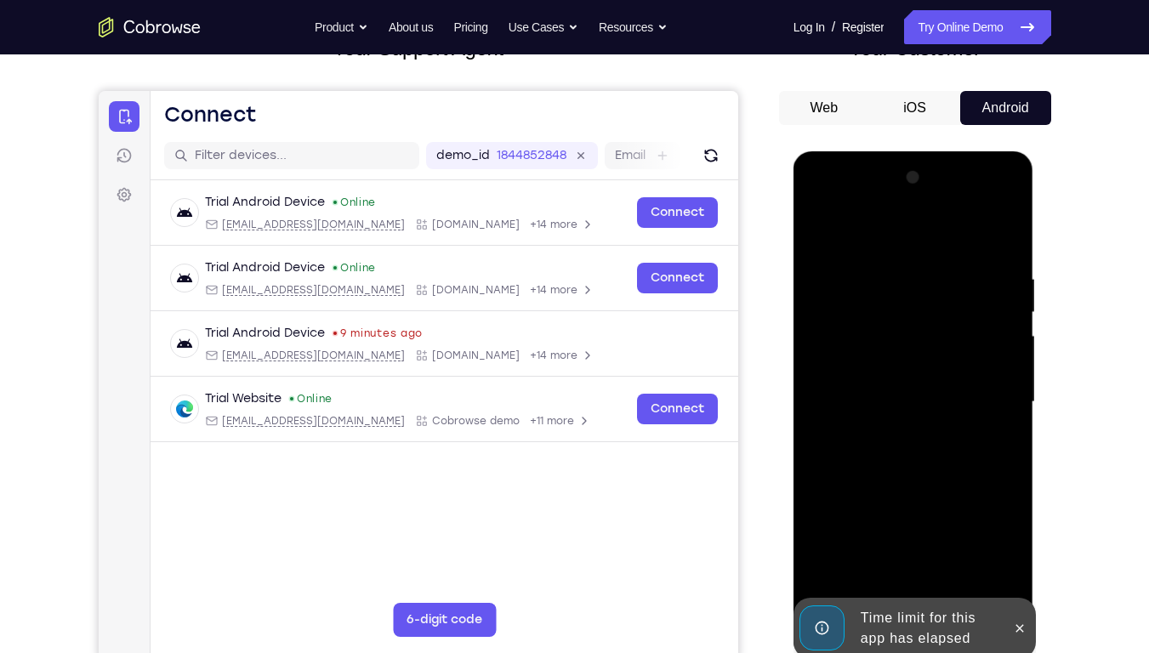
click at [1024, 470] on icon at bounding box center [1020, 629] width 14 height 14
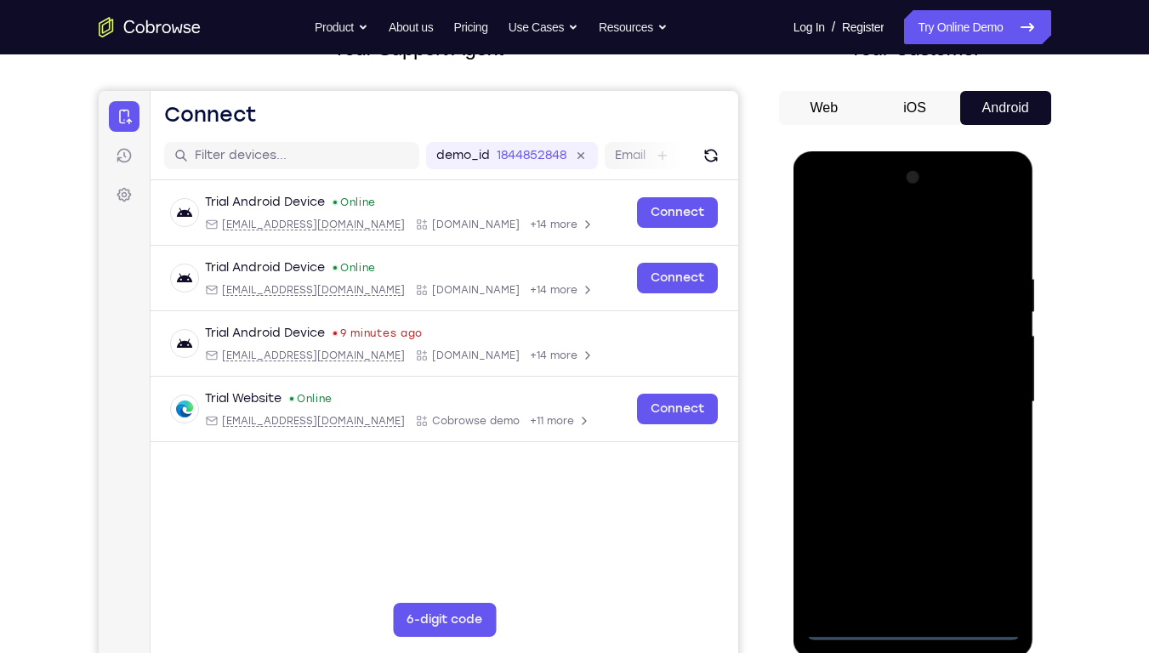
click at [920, 470] on div at bounding box center [913, 402] width 214 height 476
click at [990, 470] on div at bounding box center [913, 402] width 214 height 476
click at [822, 208] on div at bounding box center [913, 402] width 214 height 476
click at [981, 391] on div at bounding box center [913, 402] width 214 height 476
click at [889, 435] on div at bounding box center [912, 401] width 214 height 476
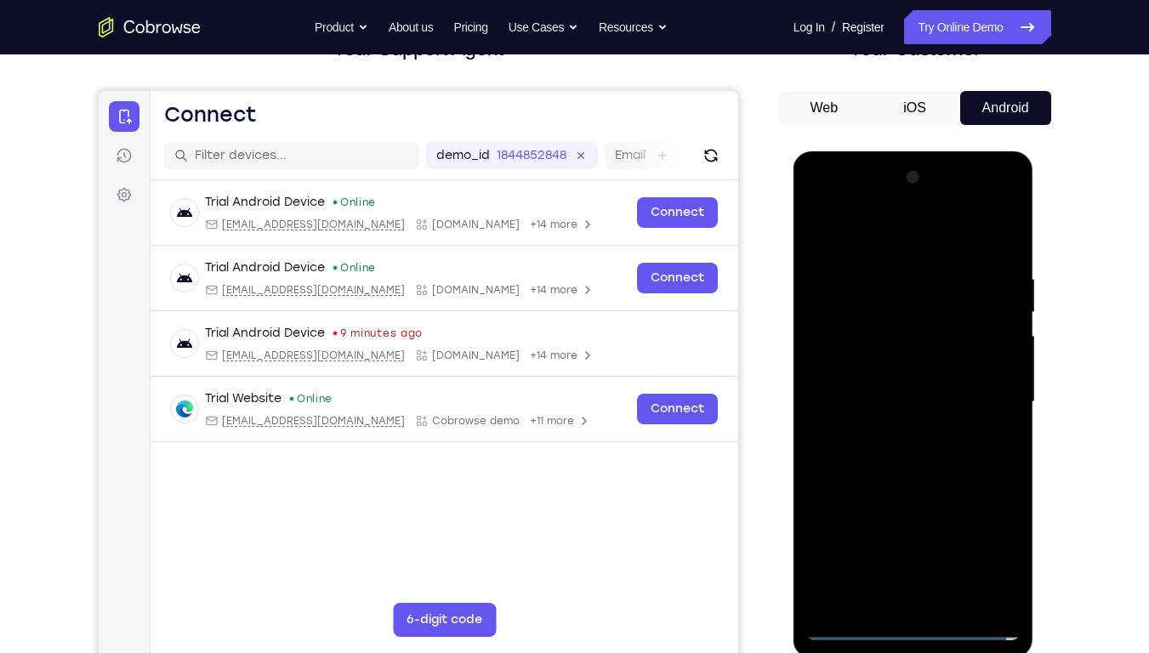
click at [879, 395] on div at bounding box center [913, 402] width 214 height 476
click at [932, 406] on div at bounding box center [913, 402] width 214 height 476
click at [907, 442] on div at bounding box center [913, 402] width 214 height 476
click at [952, 470] on div at bounding box center [913, 402] width 214 height 476
click at [905, 470] on div at bounding box center [913, 402] width 214 height 476
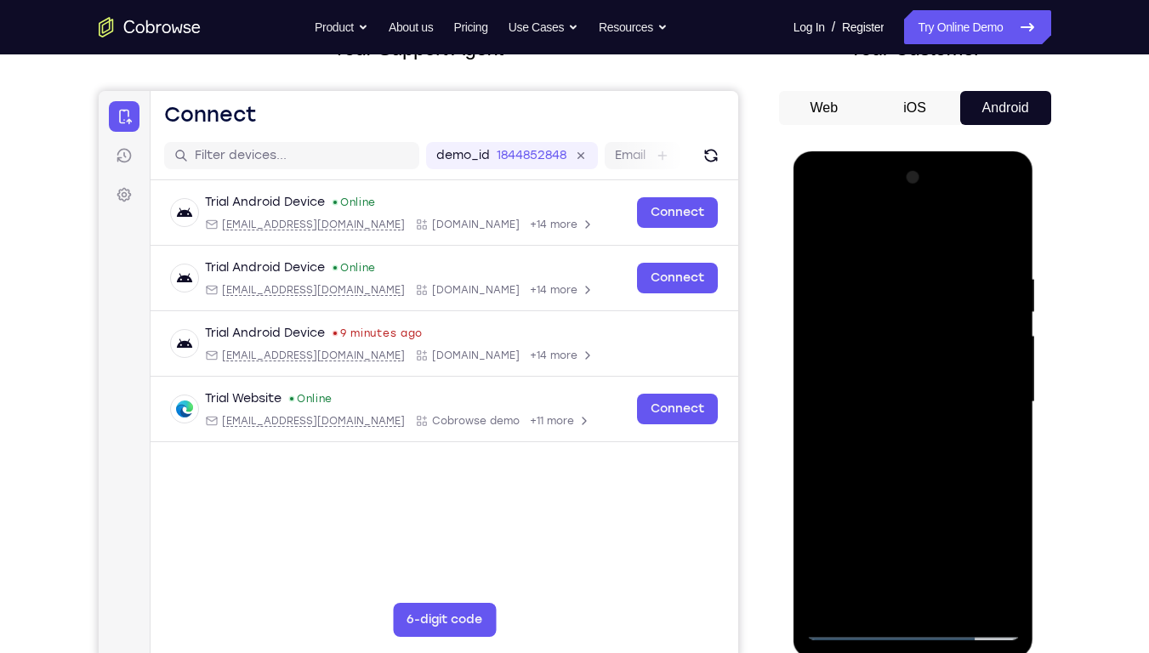
click at [981, 430] on div at bounding box center [913, 402] width 214 height 476
click at [896, 377] on div at bounding box center [913, 402] width 214 height 476
click at [862, 470] on div at bounding box center [913, 402] width 214 height 476
click at [868, 470] on div at bounding box center [913, 402] width 214 height 476
click at [953, 470] on div at bounding box center [913, 402] width 214 height 476
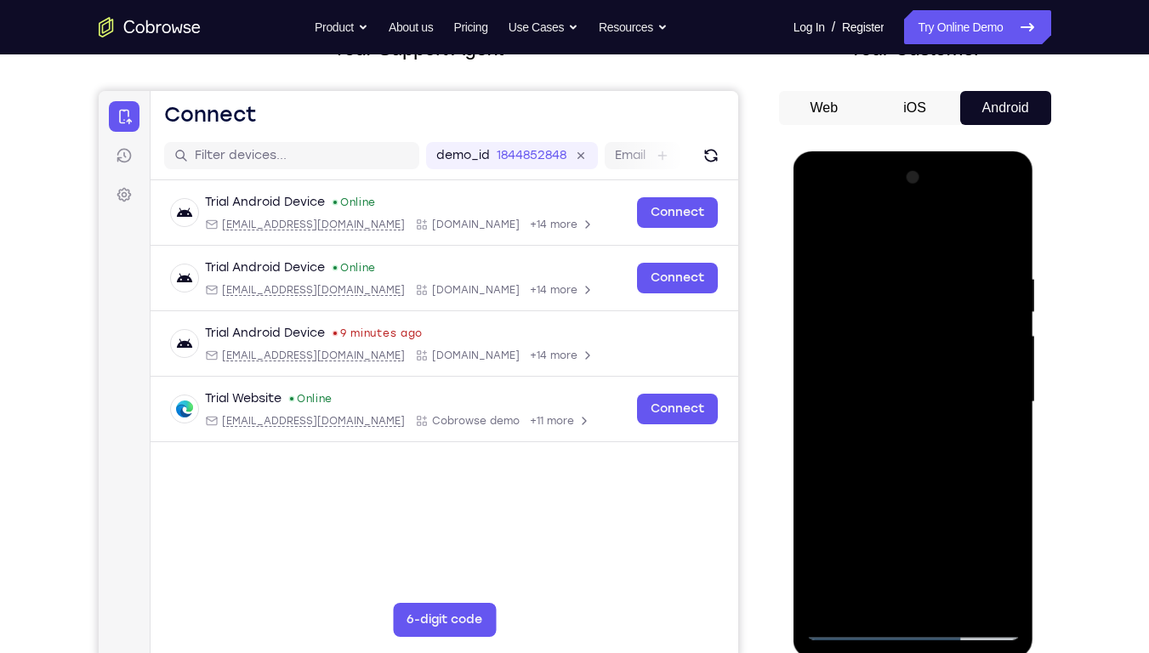
click at [995, 432] on div at bounding box center [913, 402] width 214 height 476
click at [845, 470] on div at bounding box center [913, 402] width 214 height 476
click at [868, 414] on div at bounding box center [913, 402] width 214 height 476
click at [847, 470] on div at bounding box center [913, 402] width 214 height 476
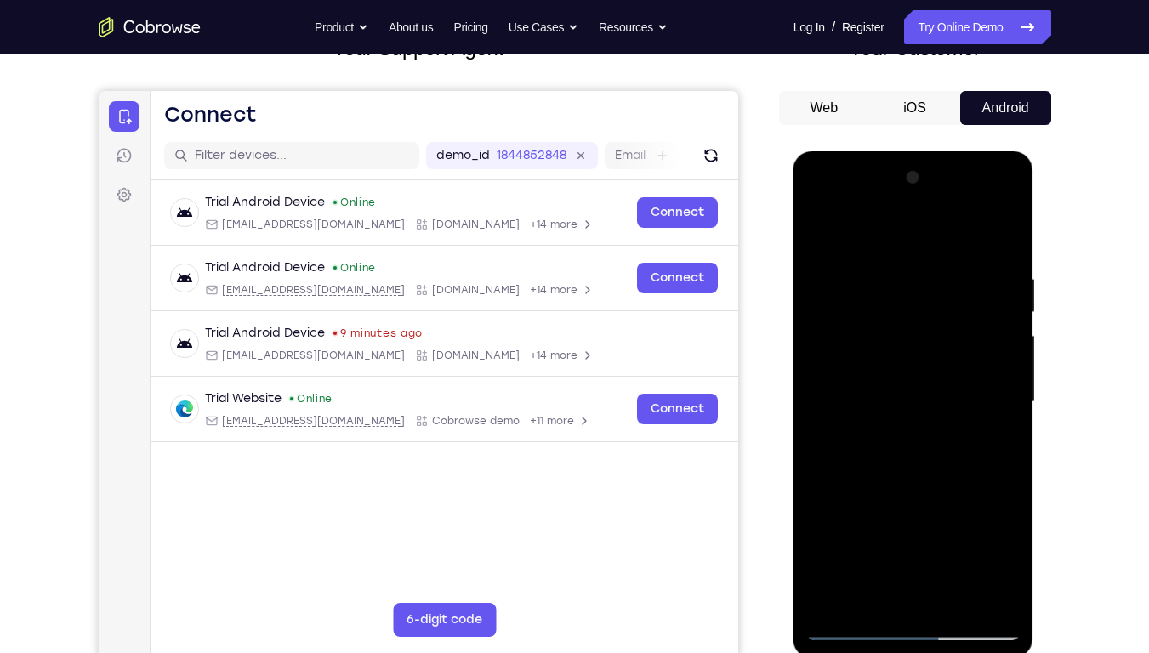
click at [1000, 445] on div at bounding box center [913, 402] width 214 height 476
click at [995, 440] on div at bounding box center [913, 402] width 214 height 476
click at [868, 470] on div at bounding box center [913, 402] width 214 height 476
drag, startPoint x: 1001, startPoint y: 464, endPoint x: 910, endPoint y: 475, distance: 91.7
click at [910, 470] on div at bounding box center [913, 402] width 214 height 476
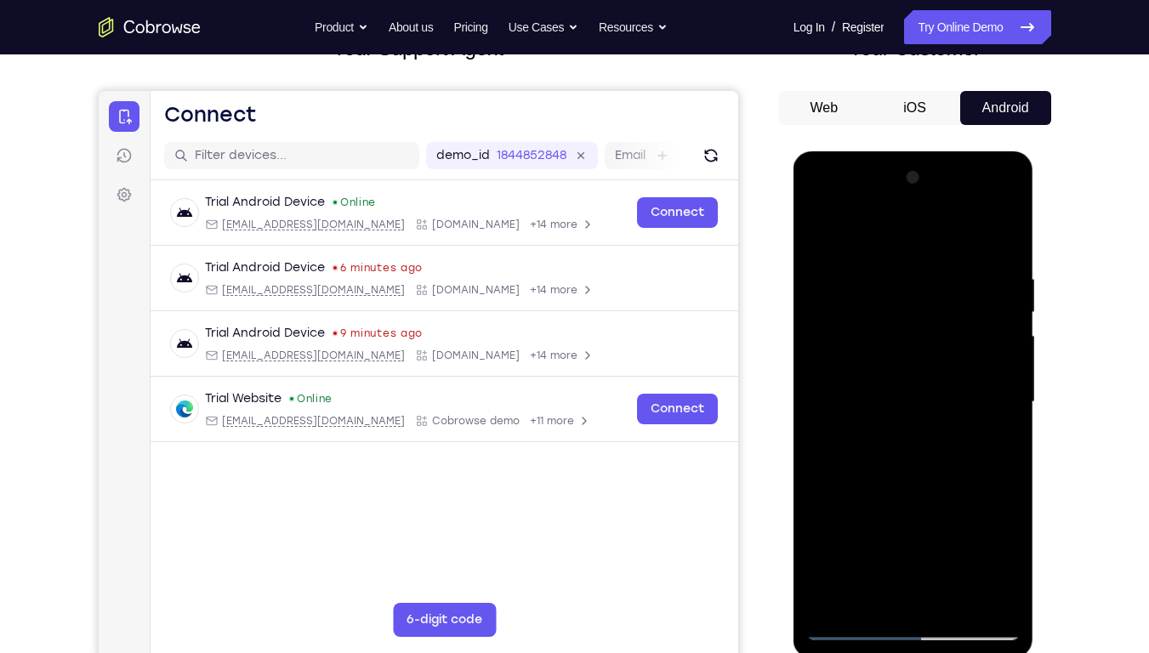
click at [985, 462] on div at bounding box center [913, 402] width 214 height 476
click at [815, 470] on div at bounding box center [913, 402] width 214 height 476
click at [993, 432] on div at bounding box center [913, 402] width 214 height 476
click at [868, 444] on div at bounding box center [913, 402] width 214 height 476
click at [873, 470] on div at bounding box center [913, 402] width 214 height 476
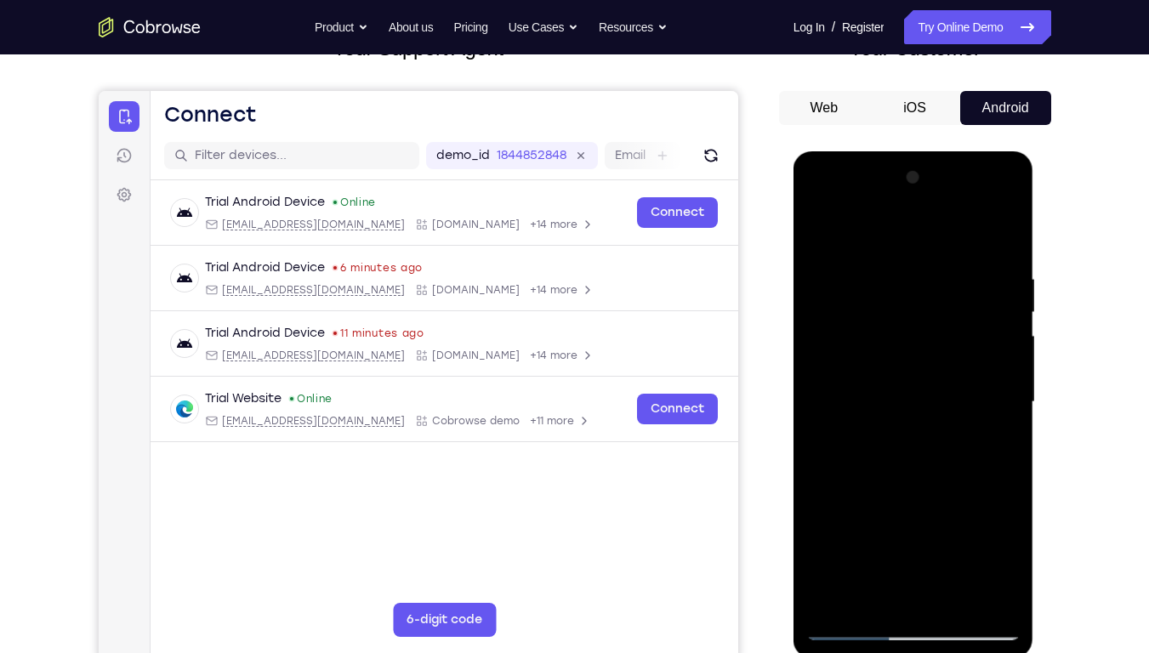
click at [811, 470] on div at bounding box center [913, 402] width 214 height 476
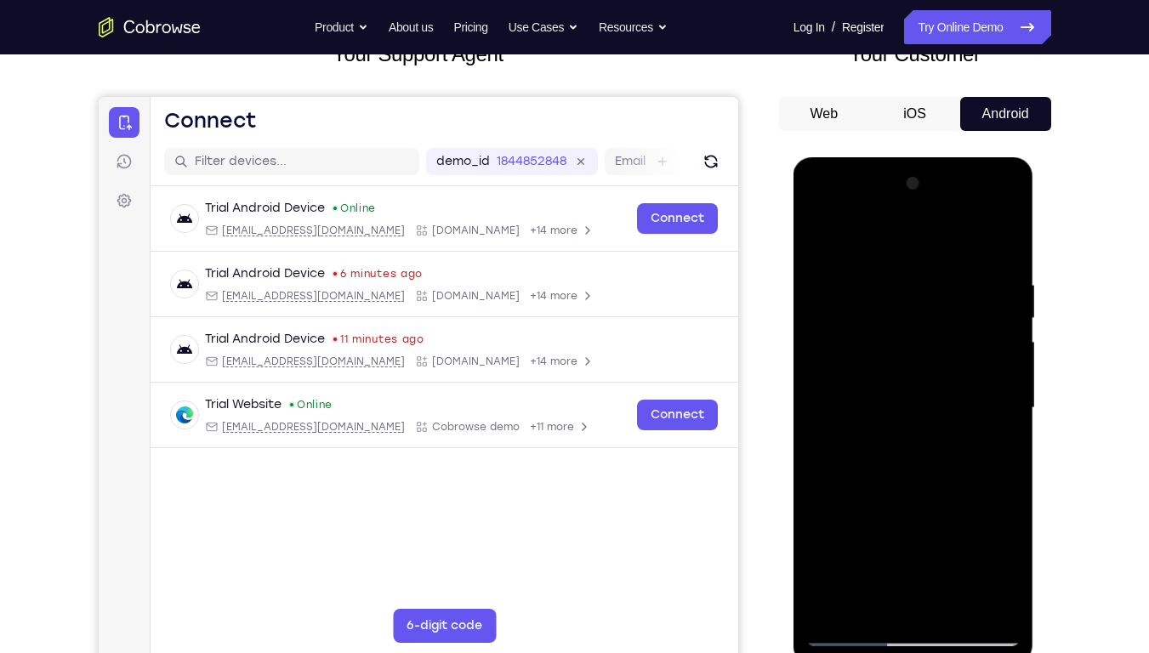
scroll to position [94, 0]
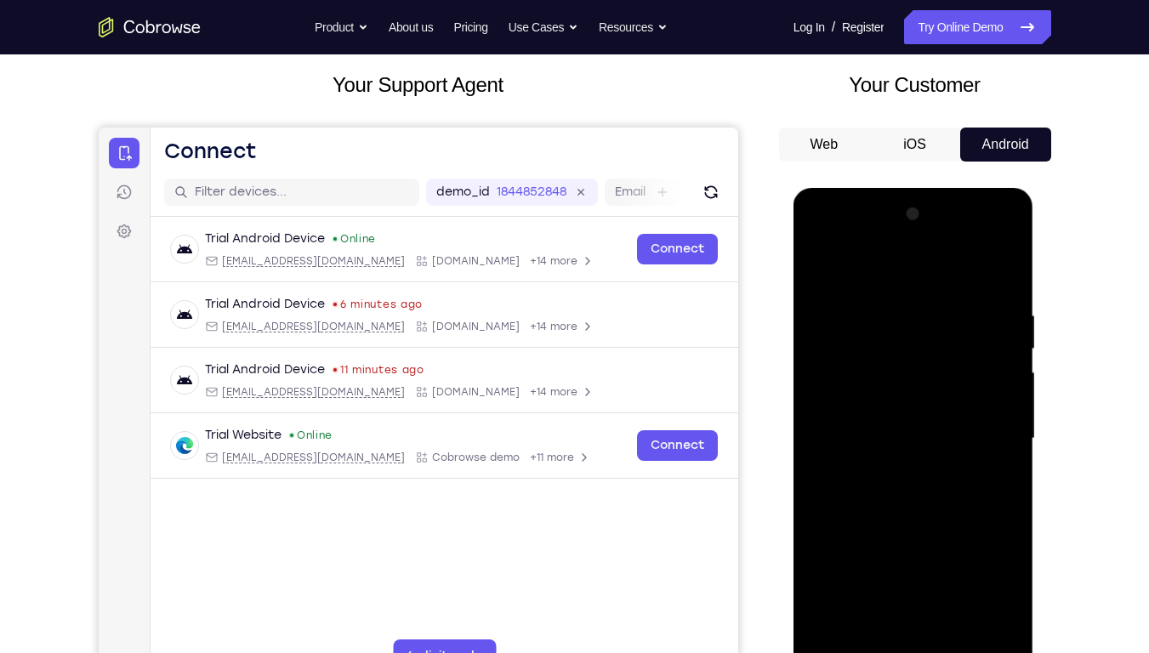
drag, startPoint x: 884, startPoint y: 360, endPoint x: 862, endPoint y: 244, distance: 117.6
click at [862, 244] on div at bounding box center [913, 439] width 214 height 476
click at [871, 461] on div at bounding box center [913, 439] width 214 height 476
click at [997, 464] on div at bounding box center [913, 439] width 214 height 476
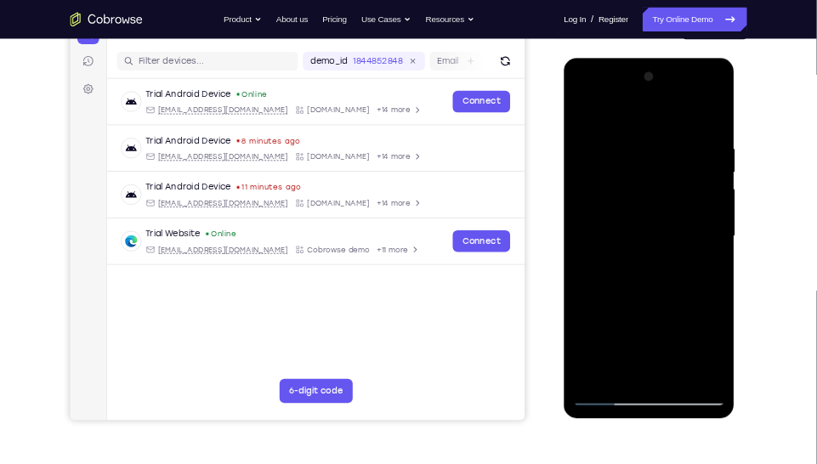
scroll to position [201, 0]
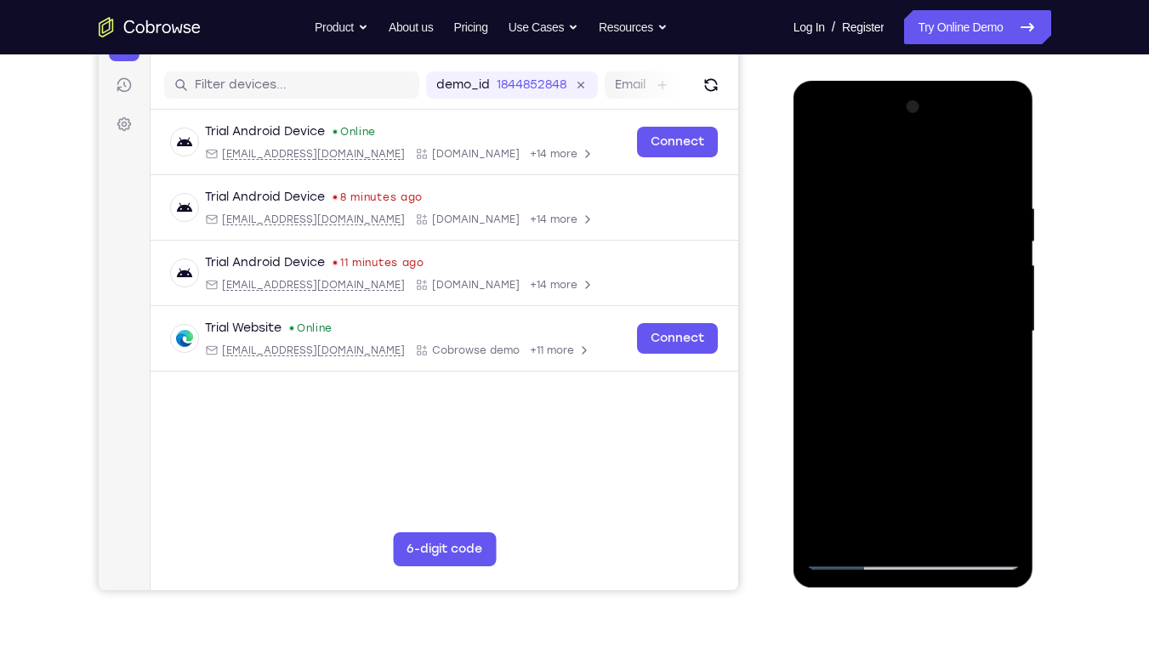
click at [845, 470] on div at bounding box center [913, 332] width 214 height 476
click at [856, 470] on div at bounding box center [913, 332] width 214 height 476
click at [855, 333] on div at bounding box center [913, 332] width 214 height 476
click at [853, 470] on div at bounding box center [913, 332] width 214 height 476
click at [993, 376] on div at bounding box center [913, 332] width 214 height 476
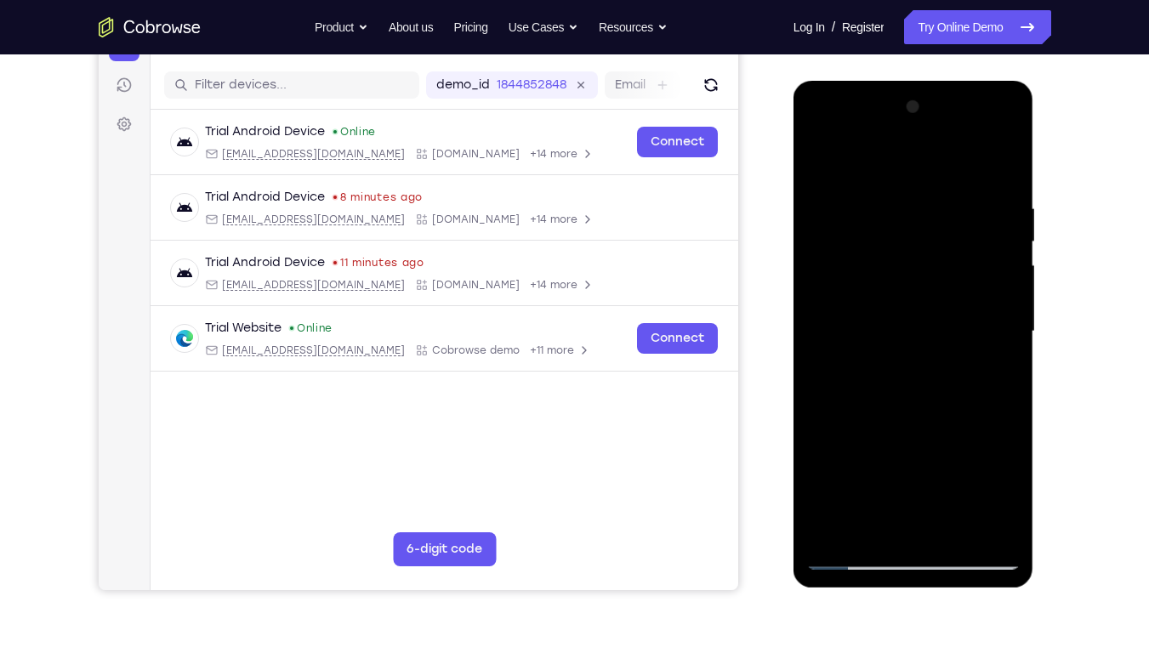
click at [853, 470] on div at bounding box center [913, 332] width 214 height 476
drag, startPoint x: 965, startPoint y: 495, endPoint x: 941, endPoint y: 416, distance: 82.9
click at [941, 416] on div at bounding box center [913, 332] width 214 height 476
click at [857, 470] on div at bounding box center [913, 332] width 214 height 476
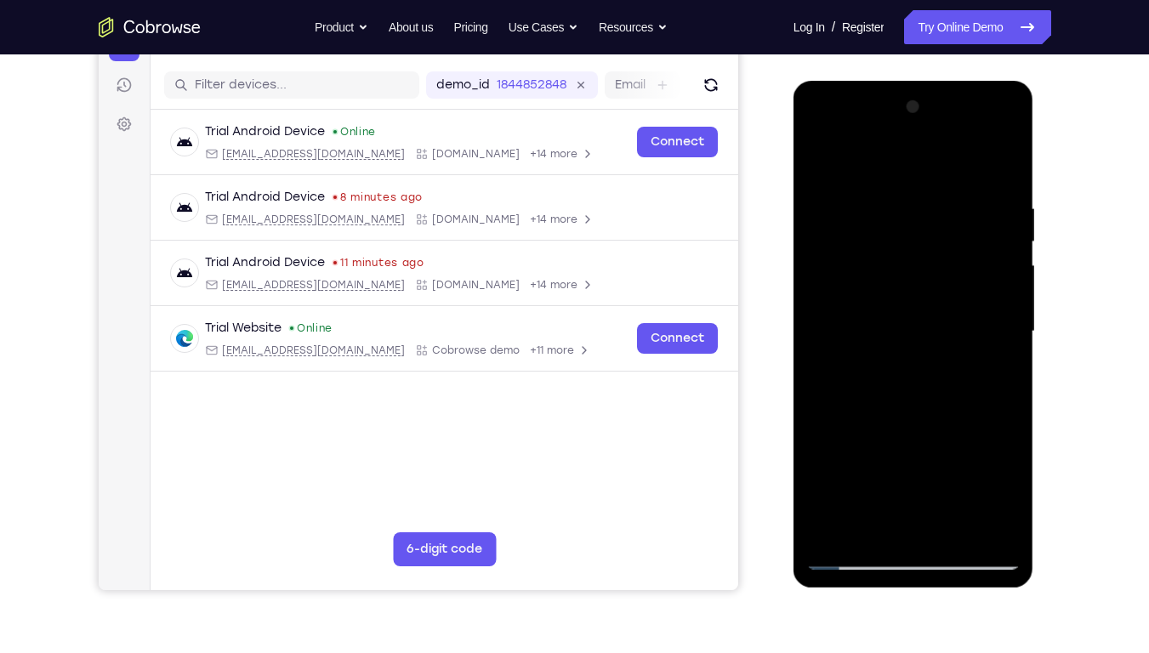
click at [892, 191] on div at bounding box center [913, 332] width 214 height 476
click at [987, 356] on div at bounding box center [913, 332] width 214 height 476
click at [994, 347] on div at bounding box center [913, 332] width 214 height 476
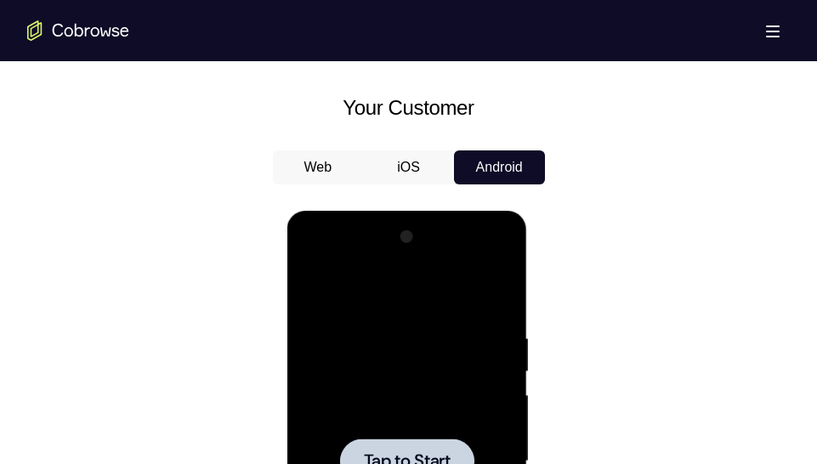
click at [464, 318] on div at bounding box center [407, 462] width 214 height 476
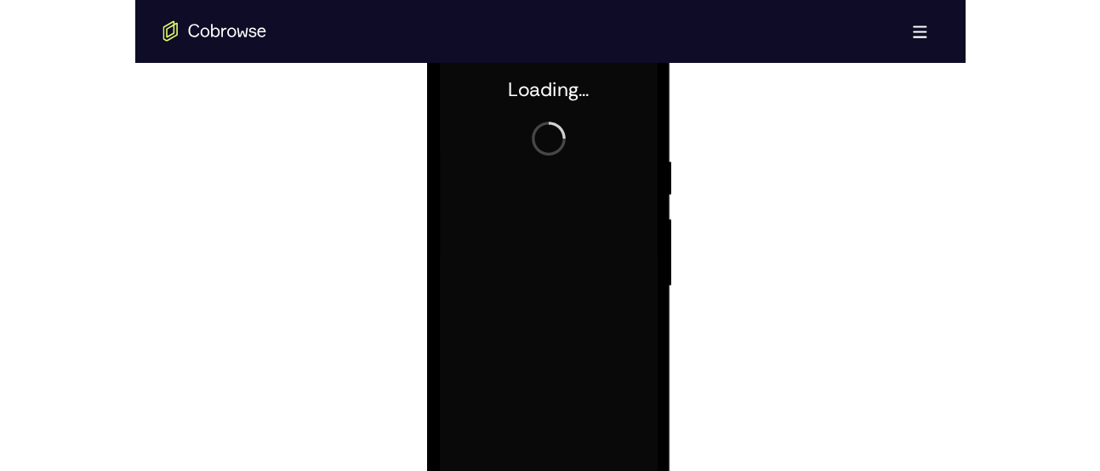
scroll to position [933, 0]
